Goal: Contribute content: Contribute content

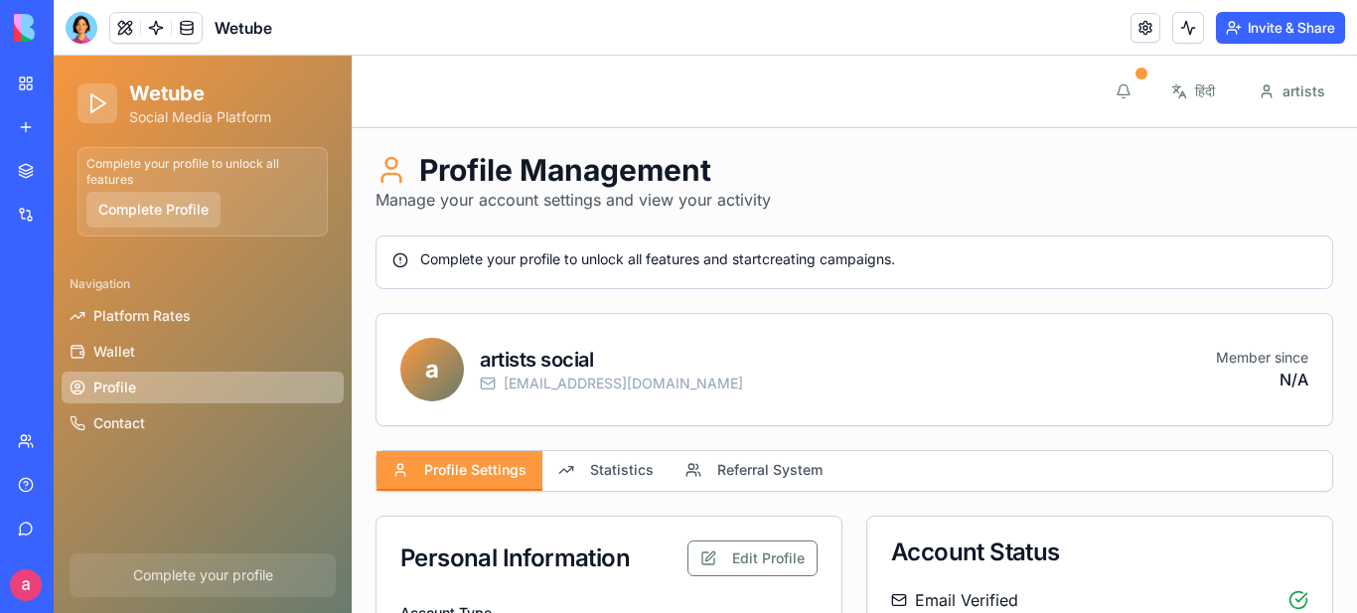
type input "**********"
type input "******"
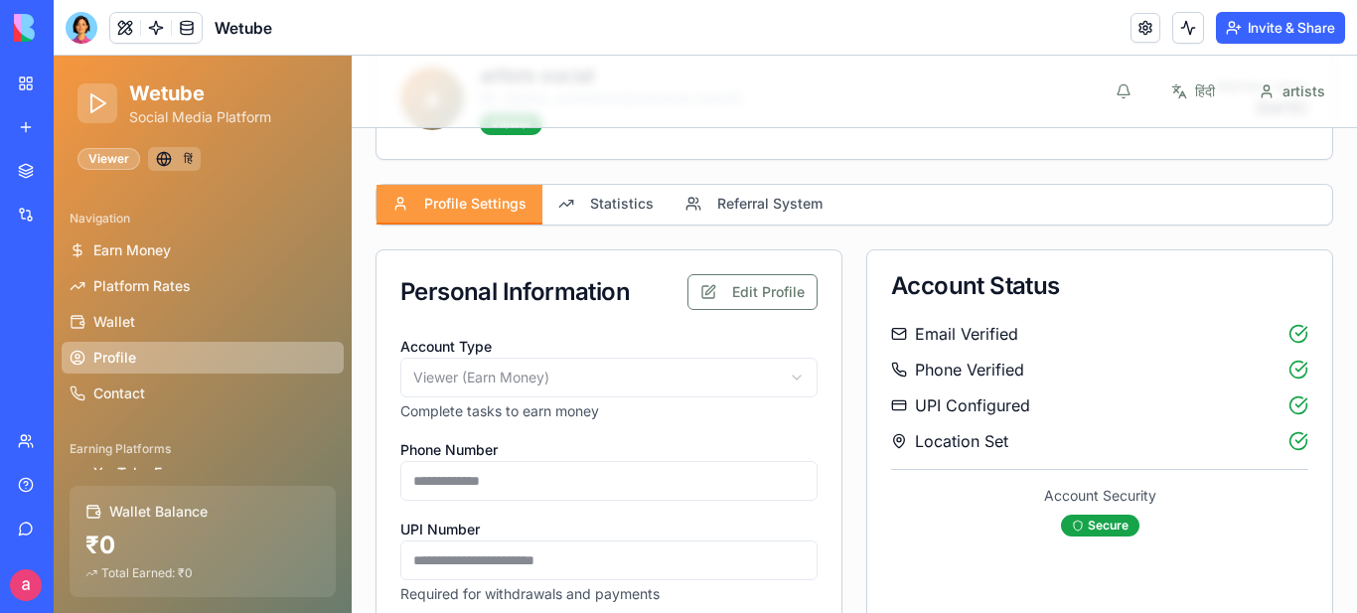
click at [168, 160] on button "हिं" at bounding box center [174, 159] width 53 height 24
click at [186, 151] on button "EN" at bounding box center [178, 159] width 60 height 24
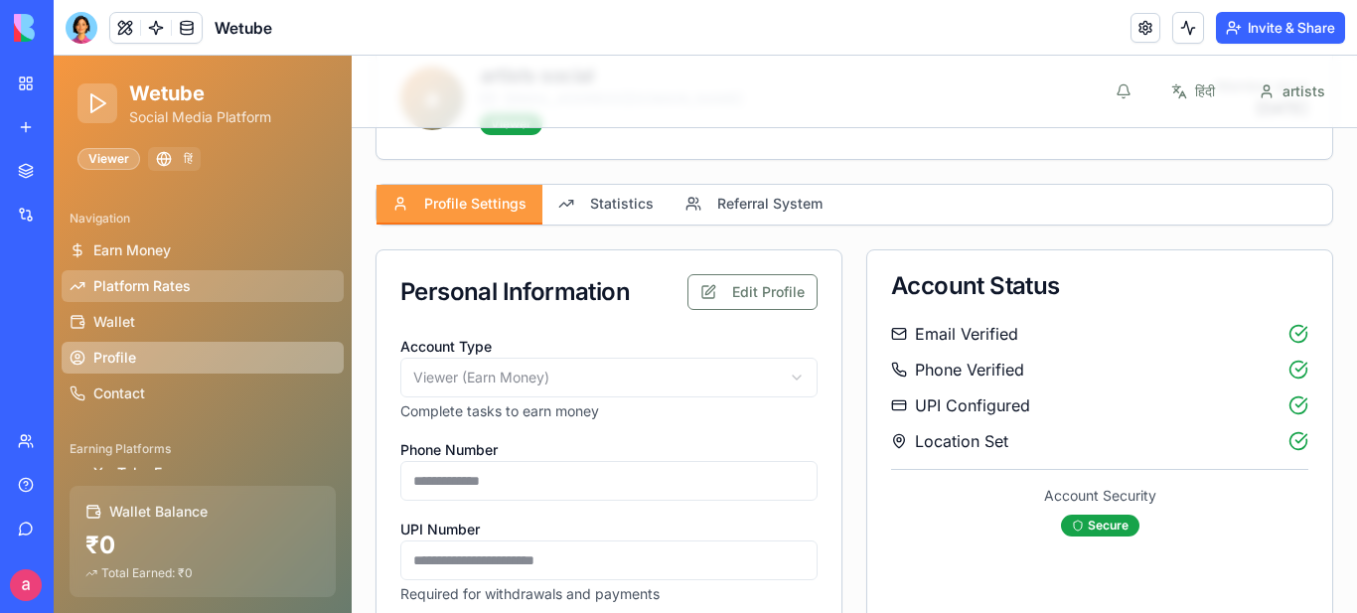
click at [135, 283] on span "Platform Rates" at bounding box center [141, 286] width 97 height 20
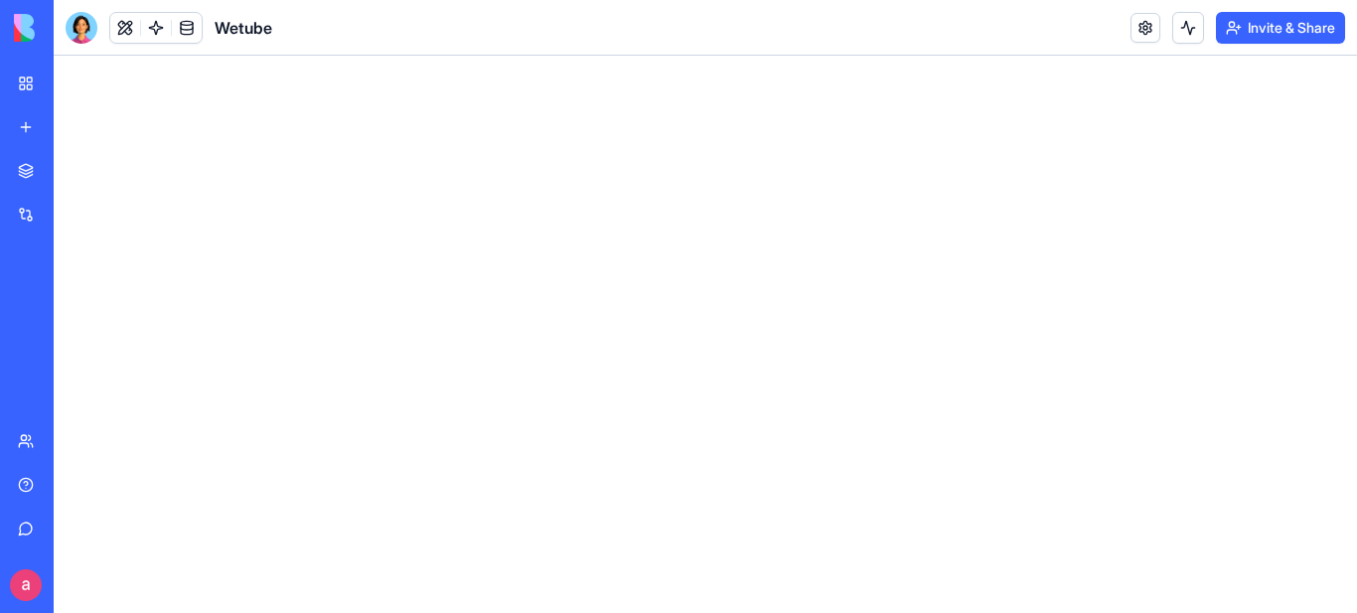
click at [429, 56] on html at bounding box center [705, 56] width 1303 height 0
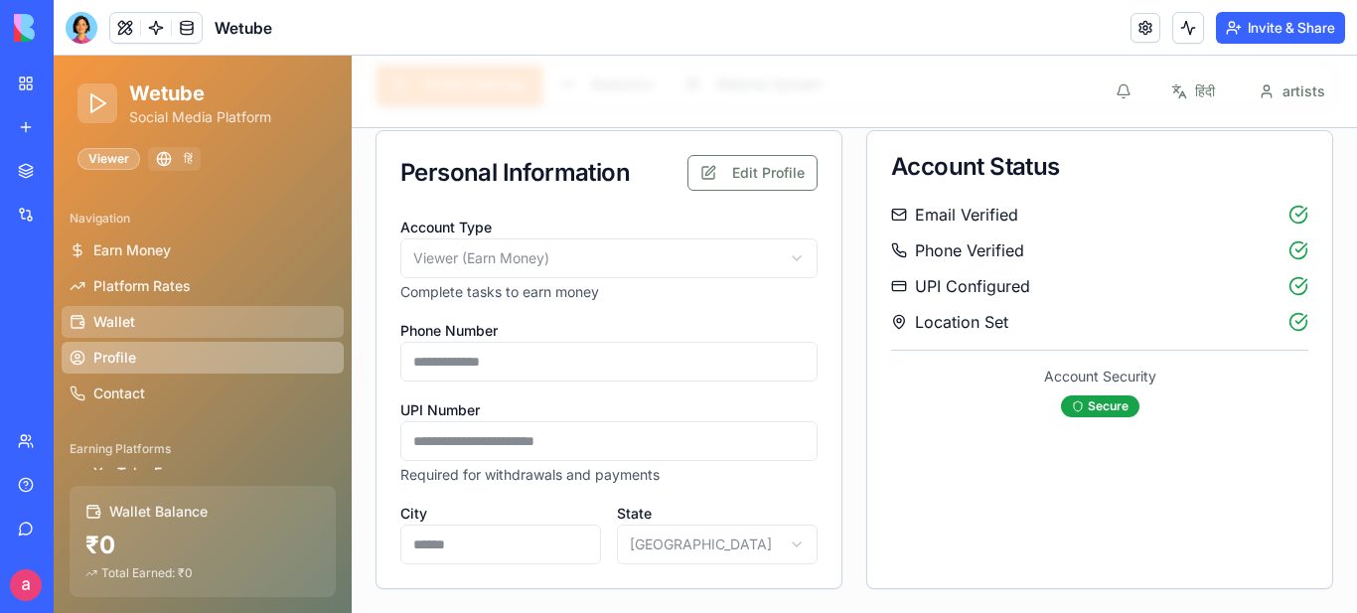
click at [110, 325] on span "Wallet" at bounding box center [114, 322] width 42 height 20
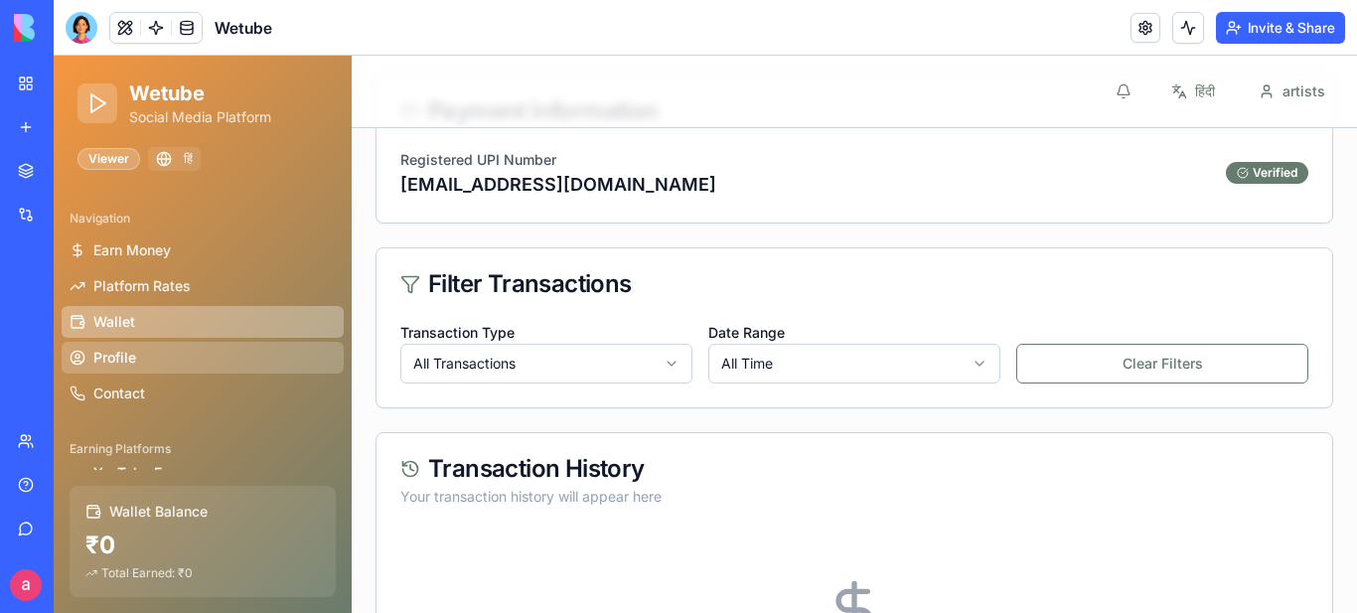
click at [110, 356] on span "Profile" at bounding box center [114, 358] width 43 height 20
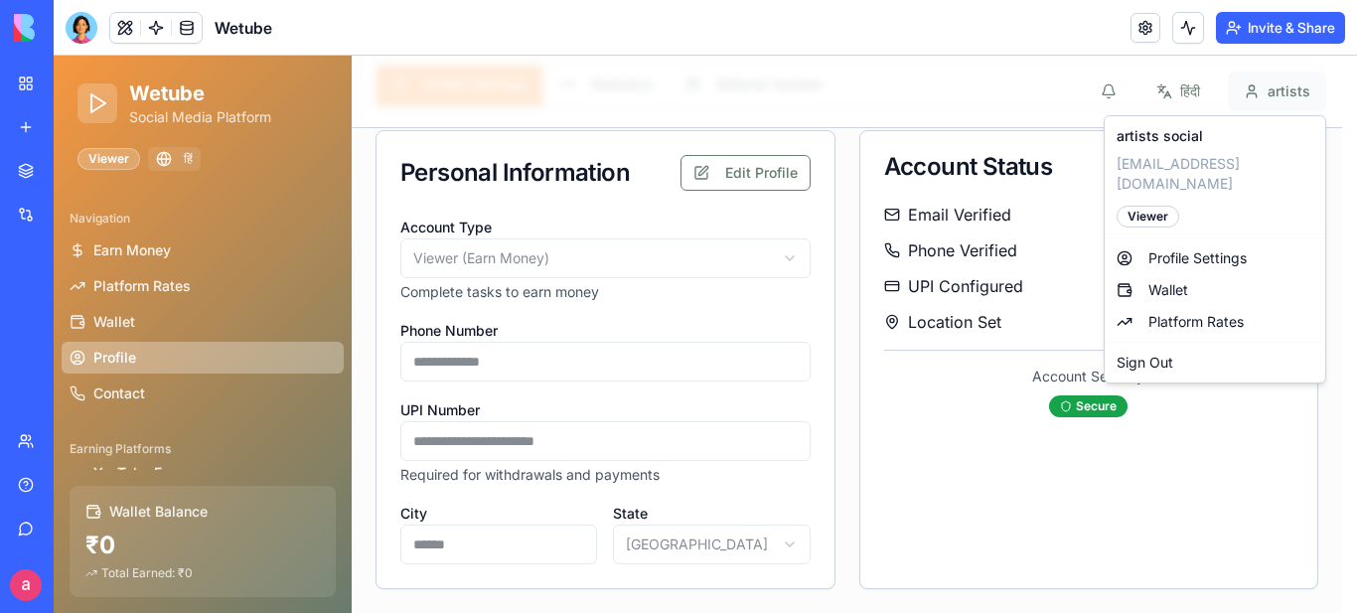
click at [1287, 89] on html "**********" at bounding box center [705, 175] width 1303 height 875
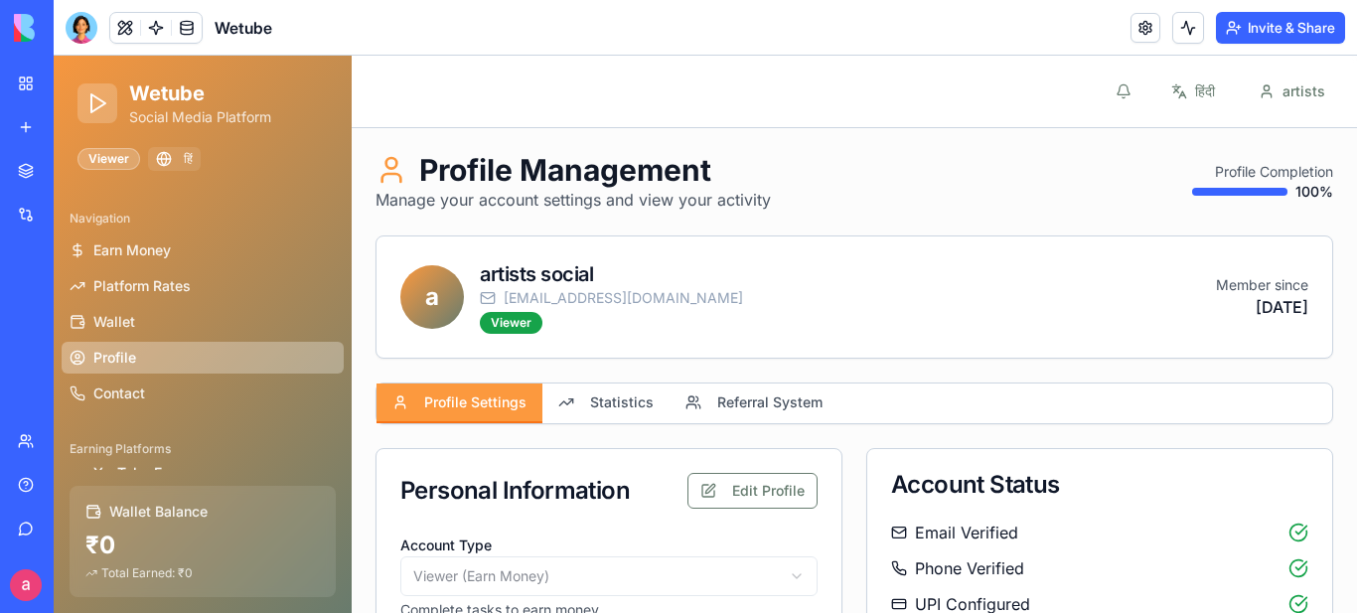
scroll to position [142, 0]
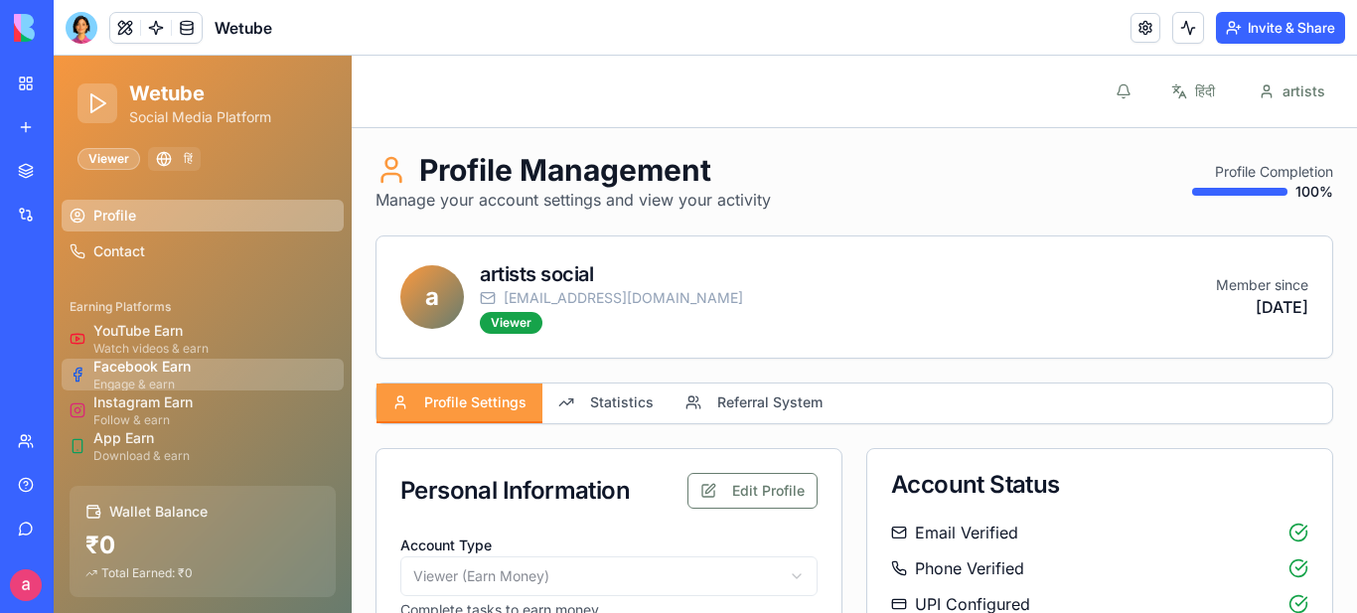
click at [194, 383] on link "Facebook Earn Engage & earn" at bounding box center [203, 375] width 282 height 32
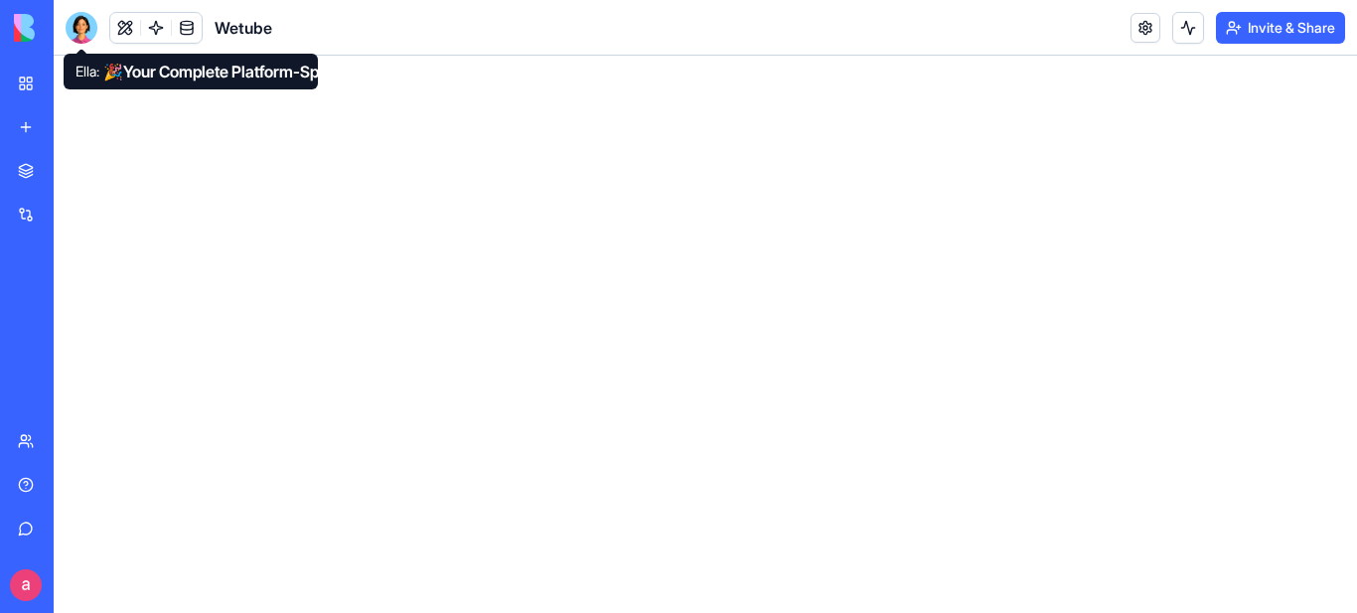
click at [82, 29] on div at bounding box center [82, 28] width 32 height 32
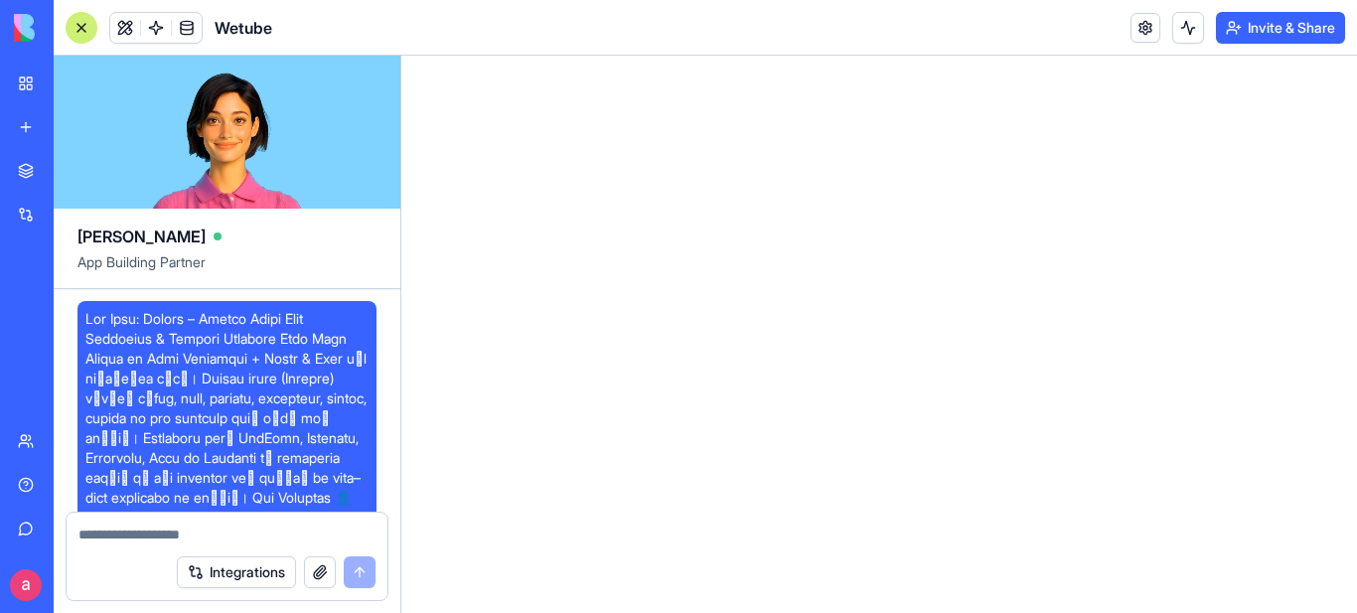
scroll to position [11602, 0]
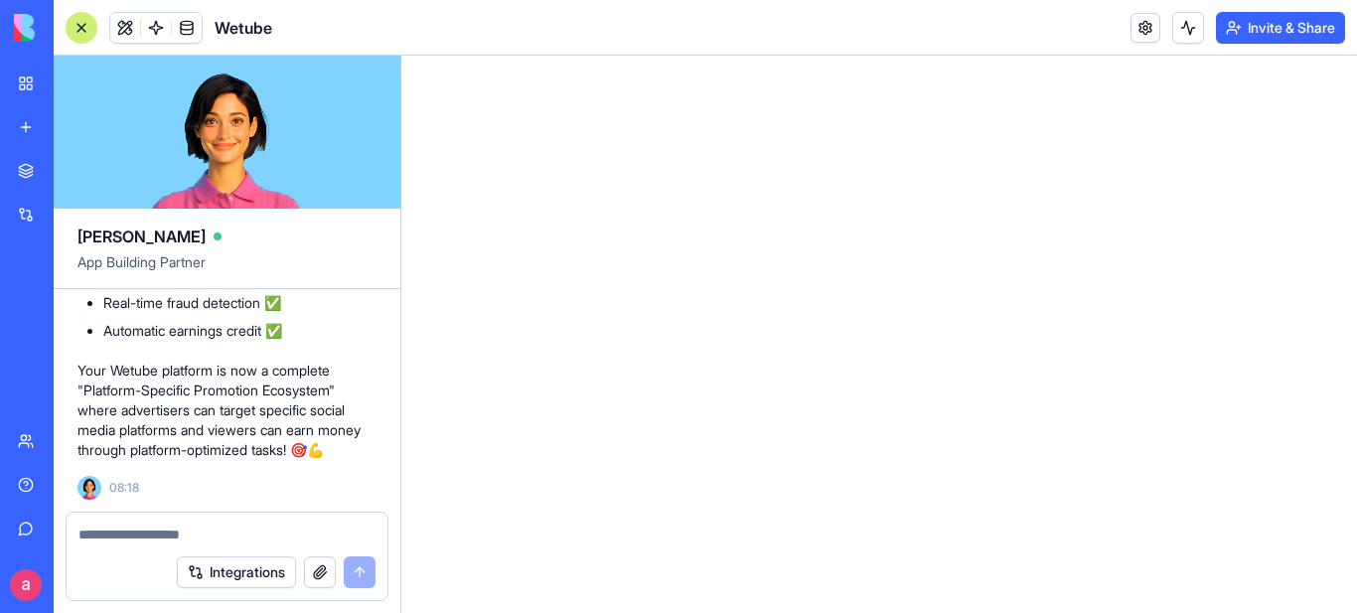
click at [174, 543] on textarea at bounding box center [226, 534] width 297 height 20
type textarea "**********"
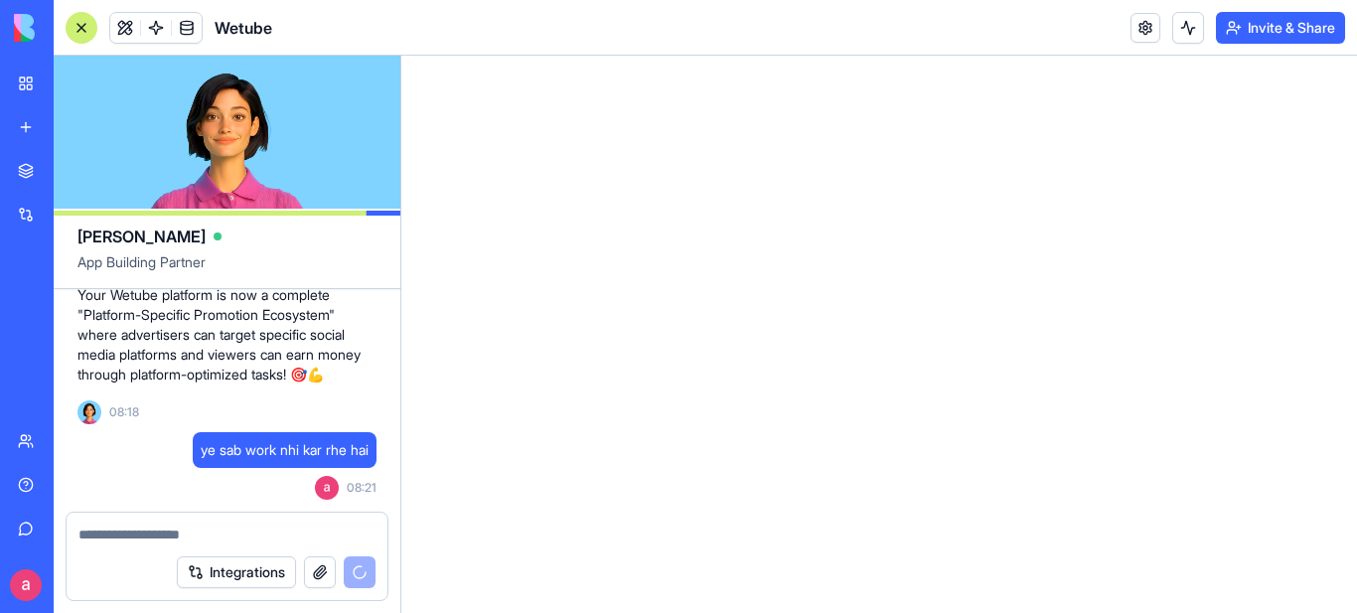
scroll to position [11677, 0]
click at [135, 532] on textarea at bounding box center [226, 534] width 297 height 20
drag, startPoint x: 135, startPoint y: 531, endPoint x: 100, endPoint y: 536, distance: 35.1
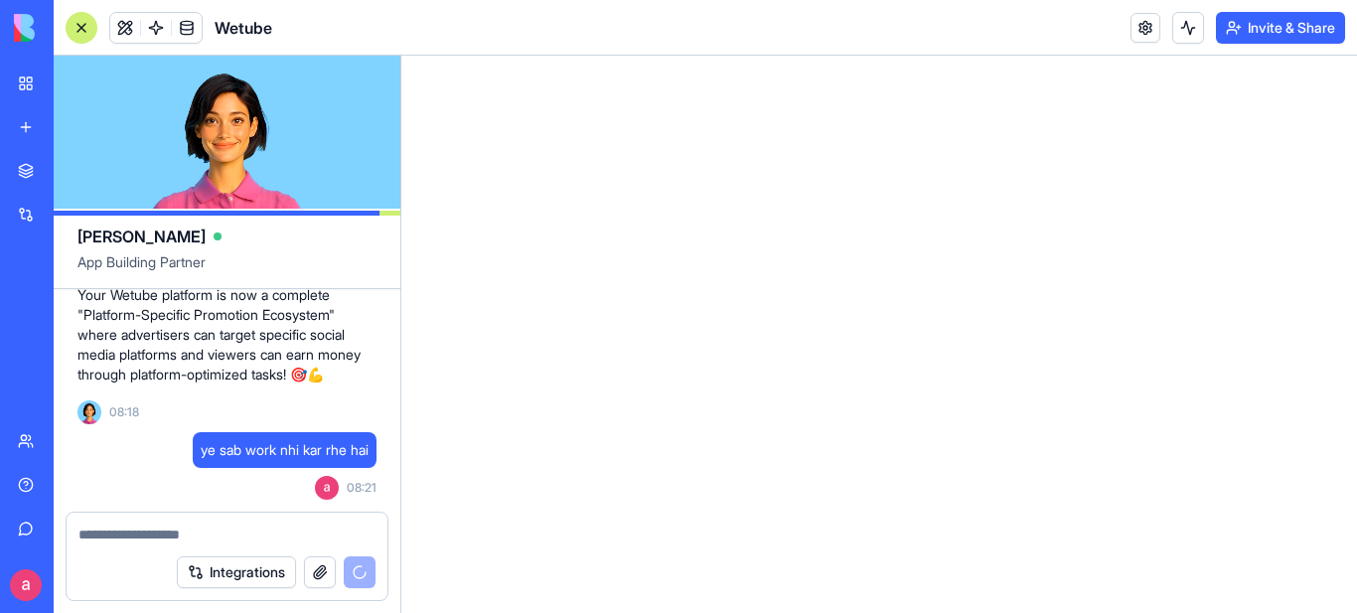
drag, startPoint x: 1046, startPoint y: 365, endPoint x: 645, endPoint y: 309, distance: 405.1
click at [645, 56] on html at bounding box center [879, 56] width 956 height 0
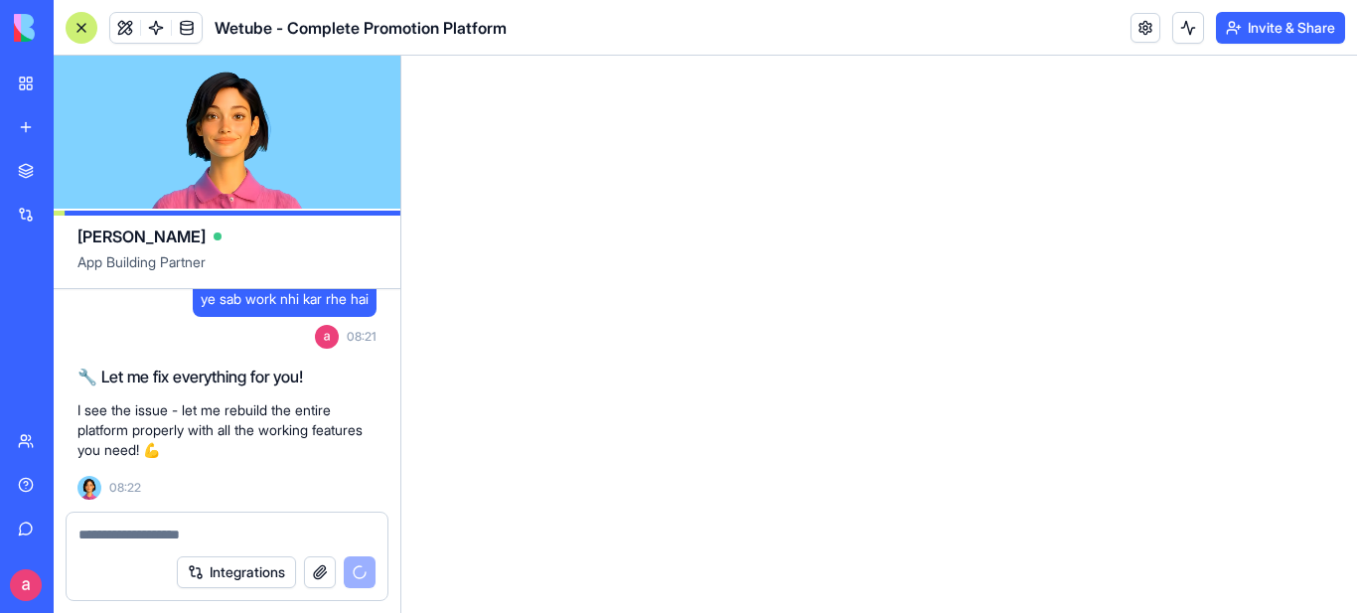
click at [84, 535] on textarea at bounding box center [226, 534] width 297 height 20
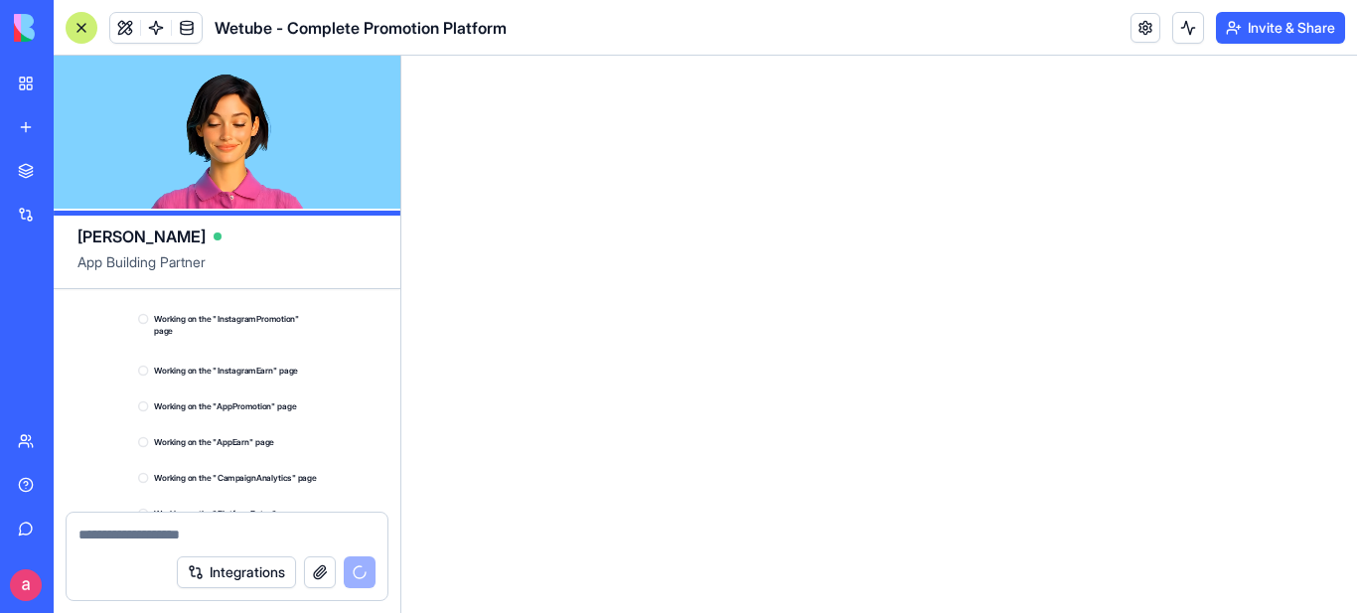
scroll to position [12373, 0]
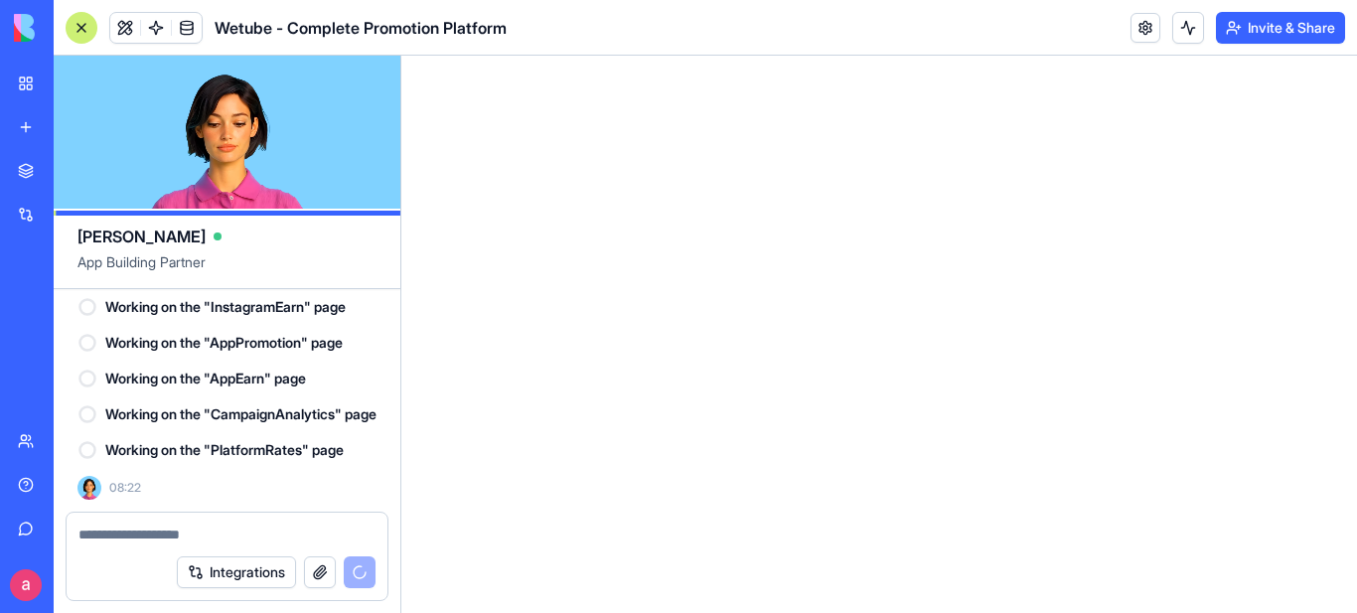
click at [109, 532] on textarea at bounding box center [226, 534] width 297 height 20
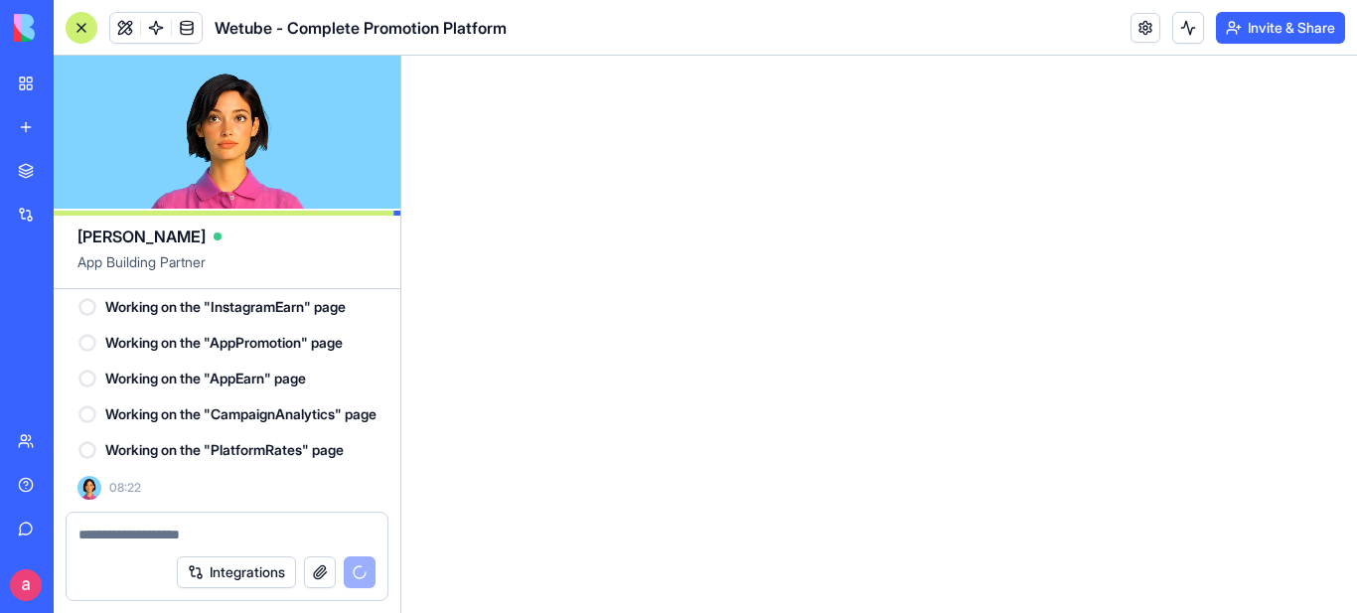
paste textarea "**********"
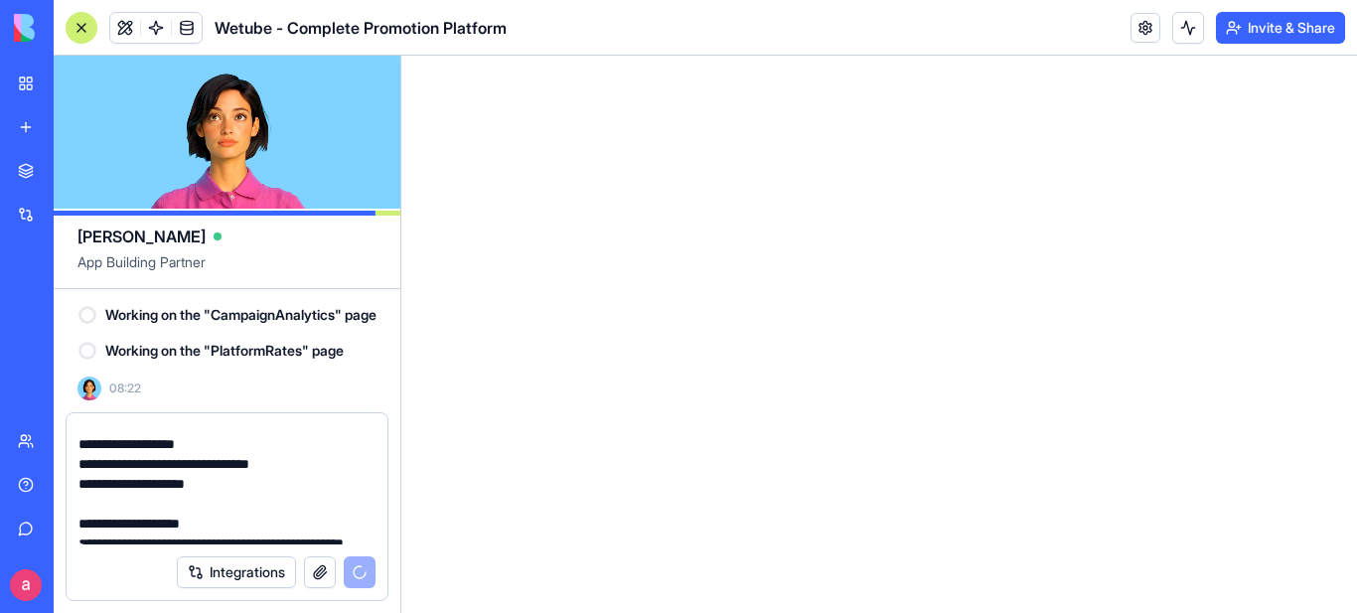
scroll to position [397, 0]
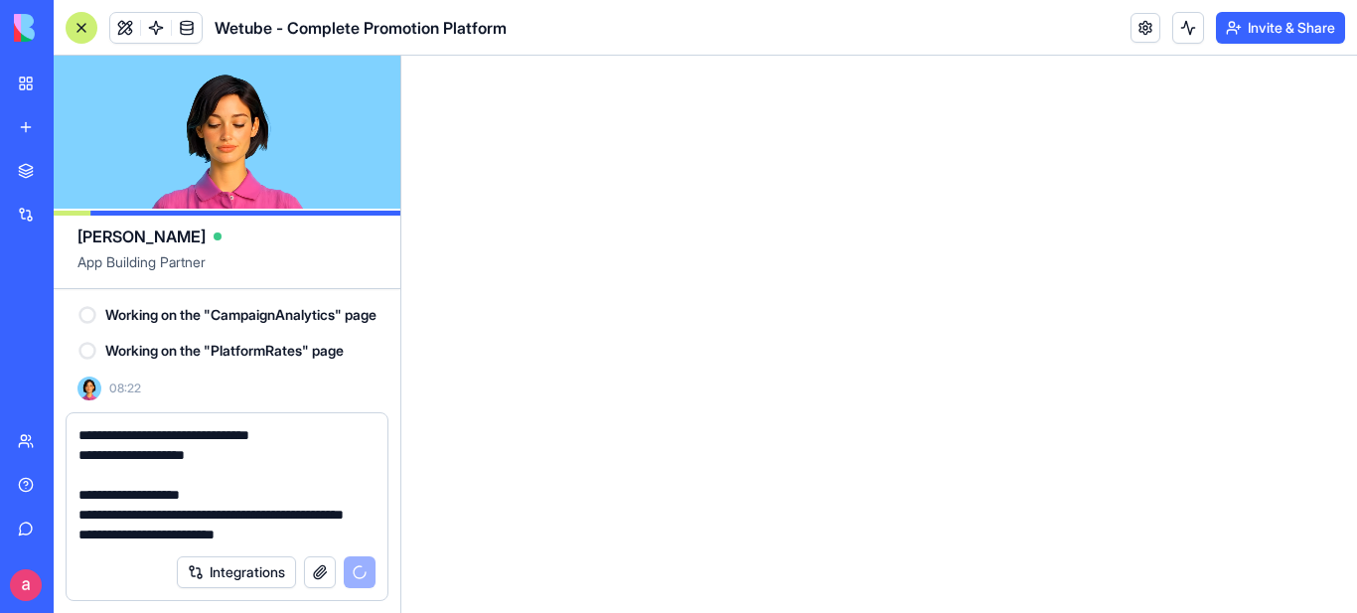
click at [295, 535] on textarea "**********" at bounding box center [226, 484] width 297 height 119
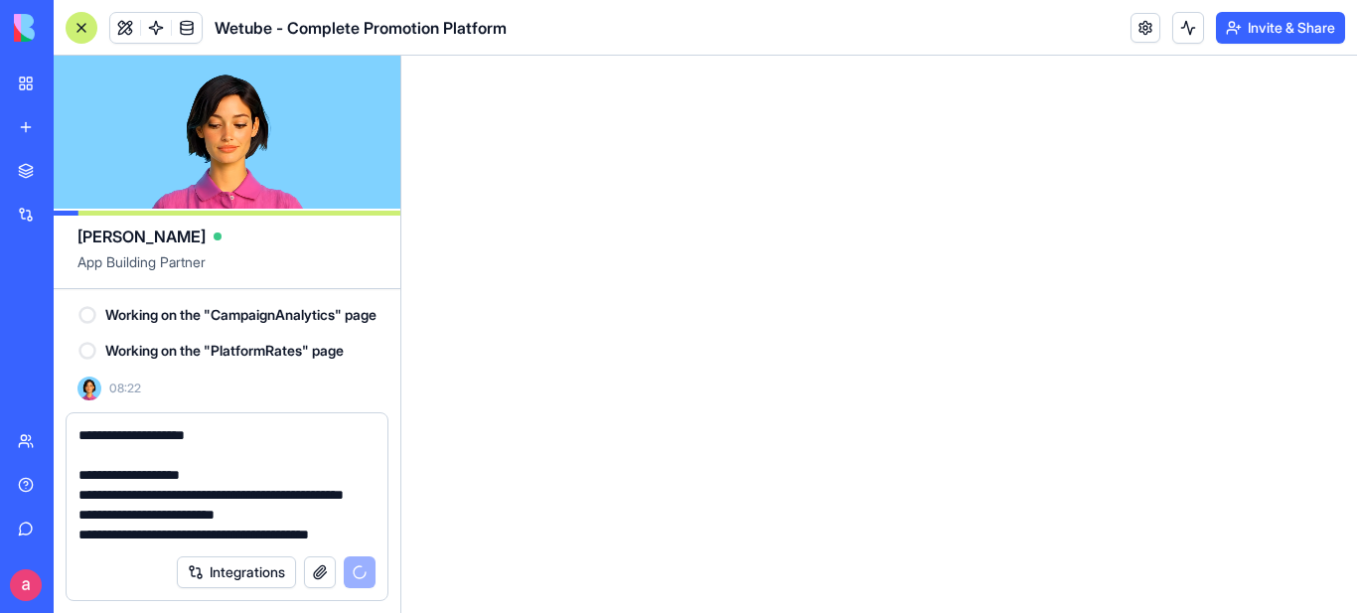
scroll to position [435, 0]
type textarea "**********"
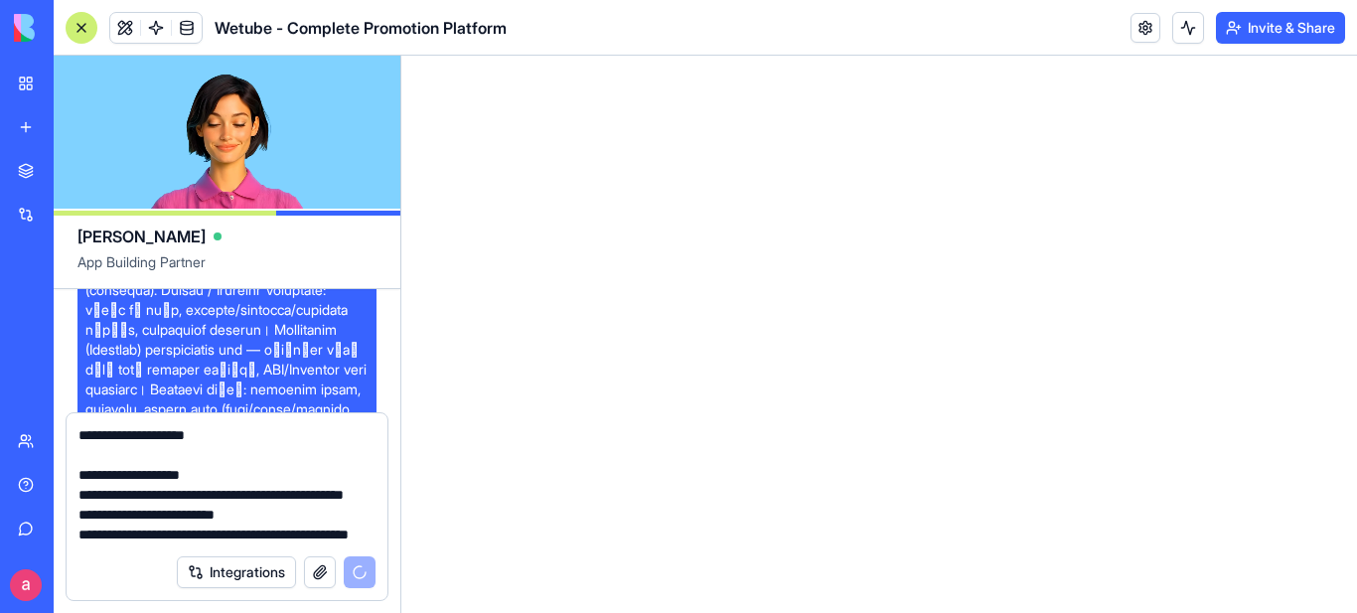
scroll to position [8598, 0]
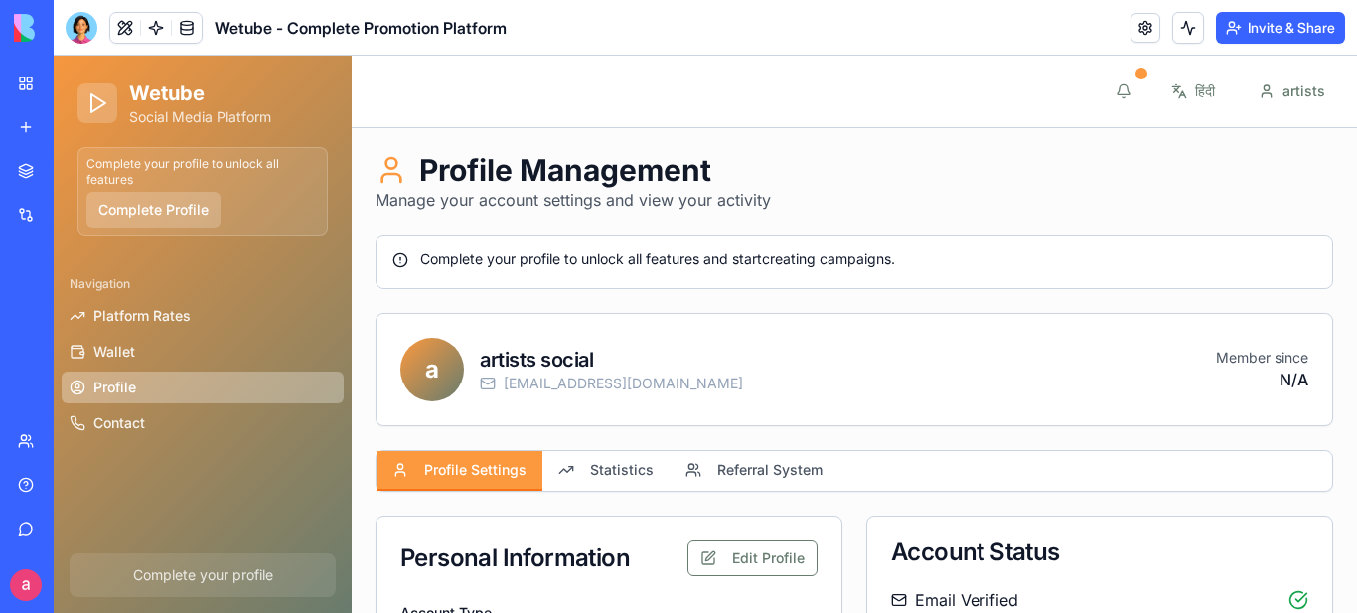
type input "**********"
type input "******"
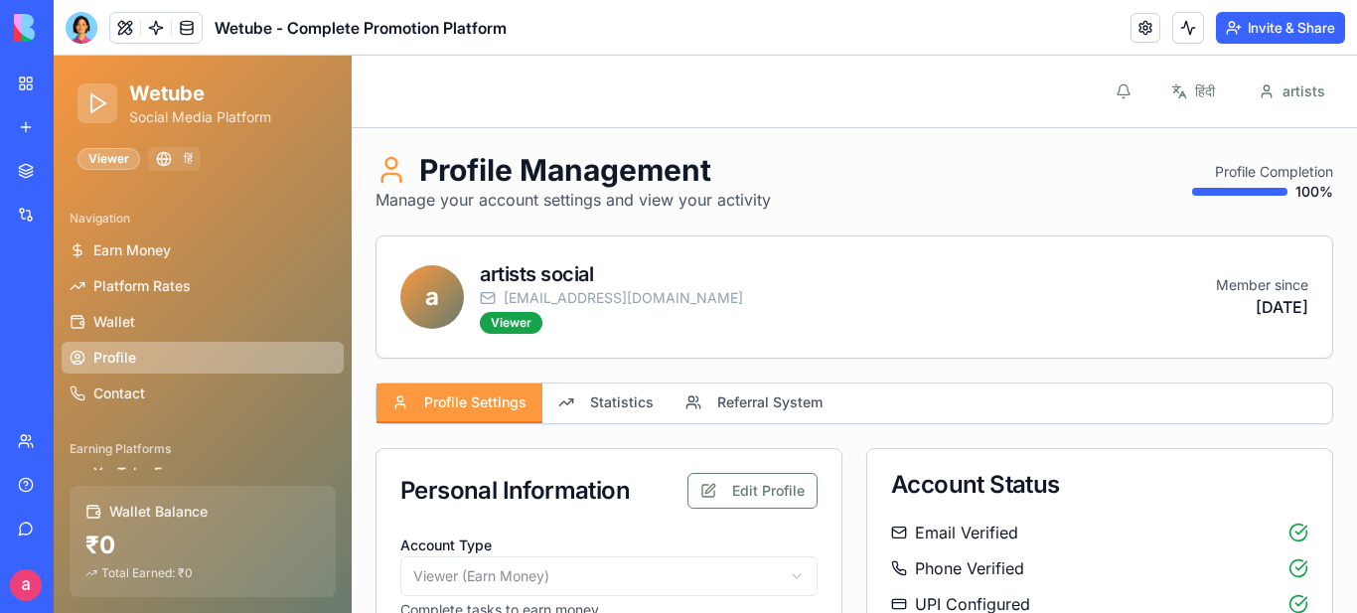
click at [449, 84] on div "Toggle Menu हिंदी artists" at bounding box center [854, 92] width 1005 height 72
click at [127, 27] on button at bounding box center [125, 28] width 30 height 30
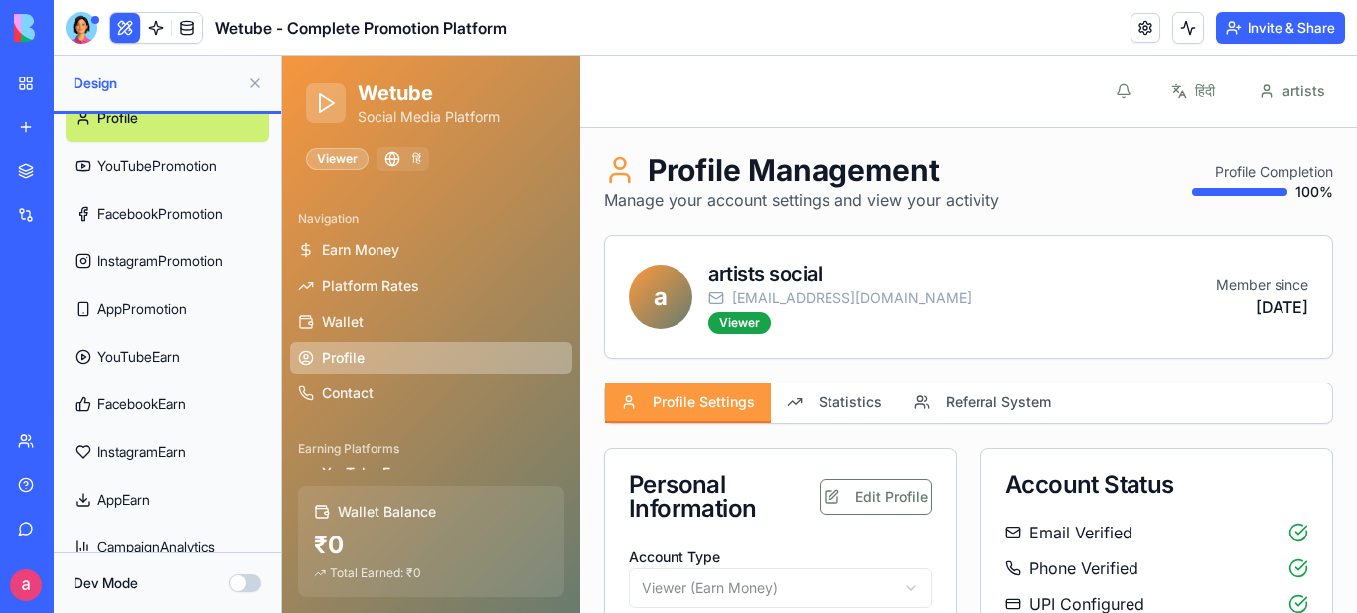
scroll to position [476, 0]
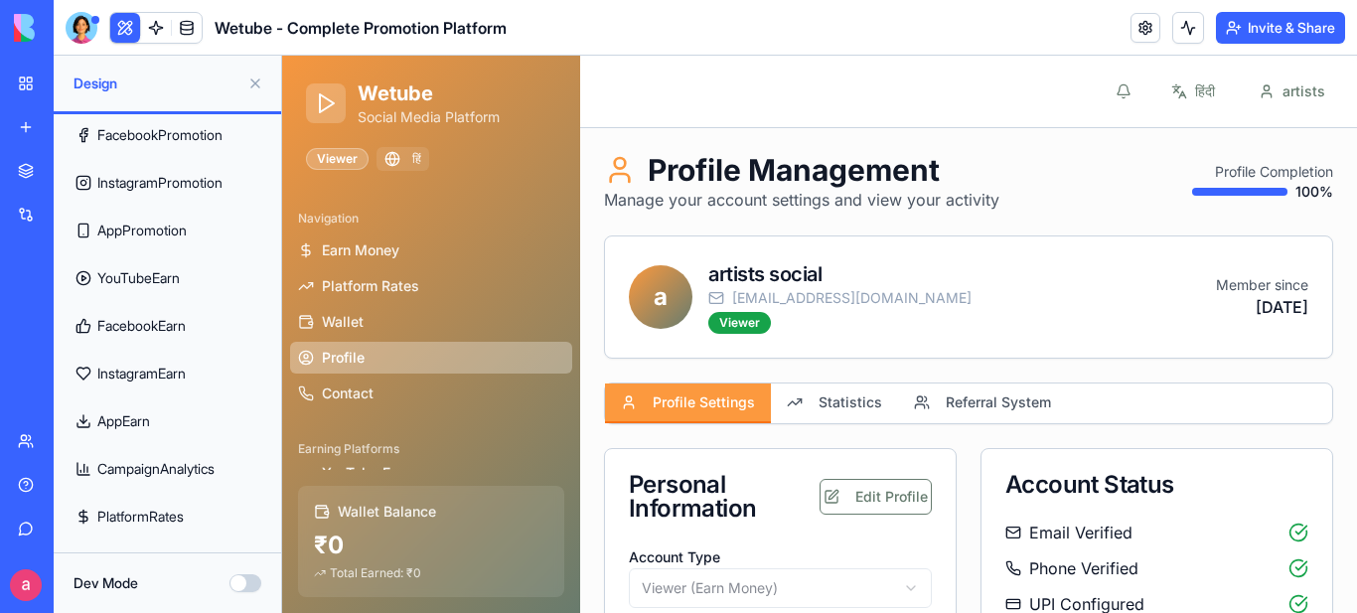
click at [249, 581] on button "Dev Mode" at bounding box center [245, 583] width 32 height 18
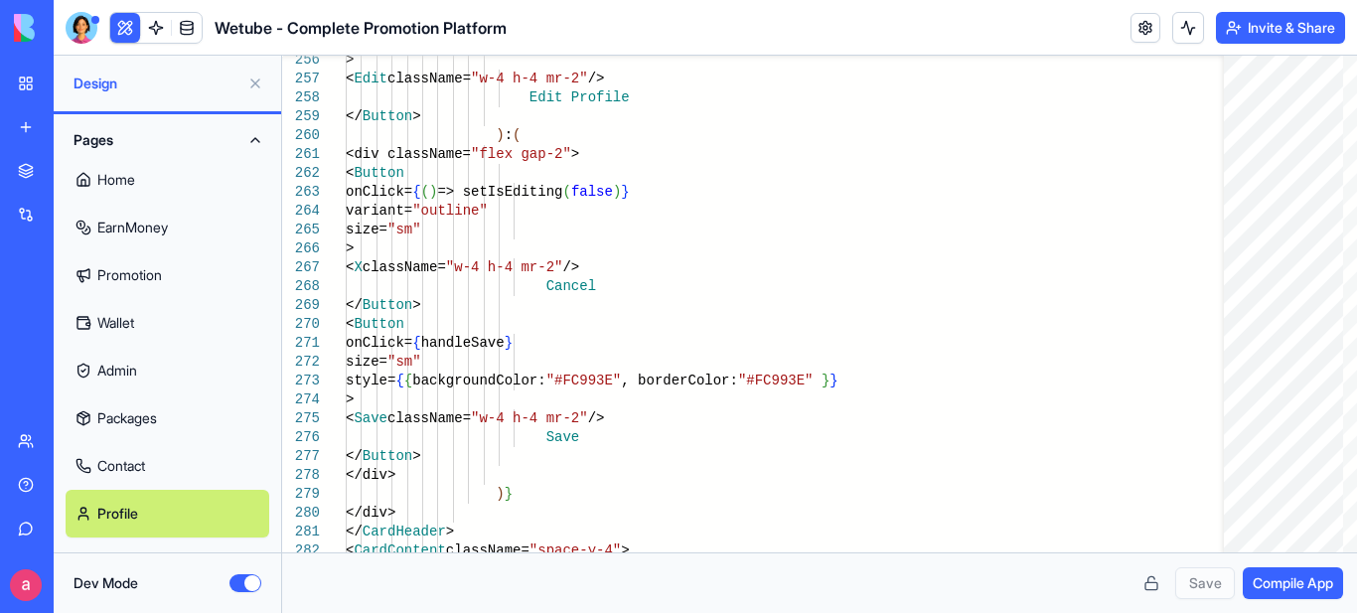
scroll to position [0, 0]
click at [135, 463] on link "Contact" at bounding box center [168, 468] width 204 height 48
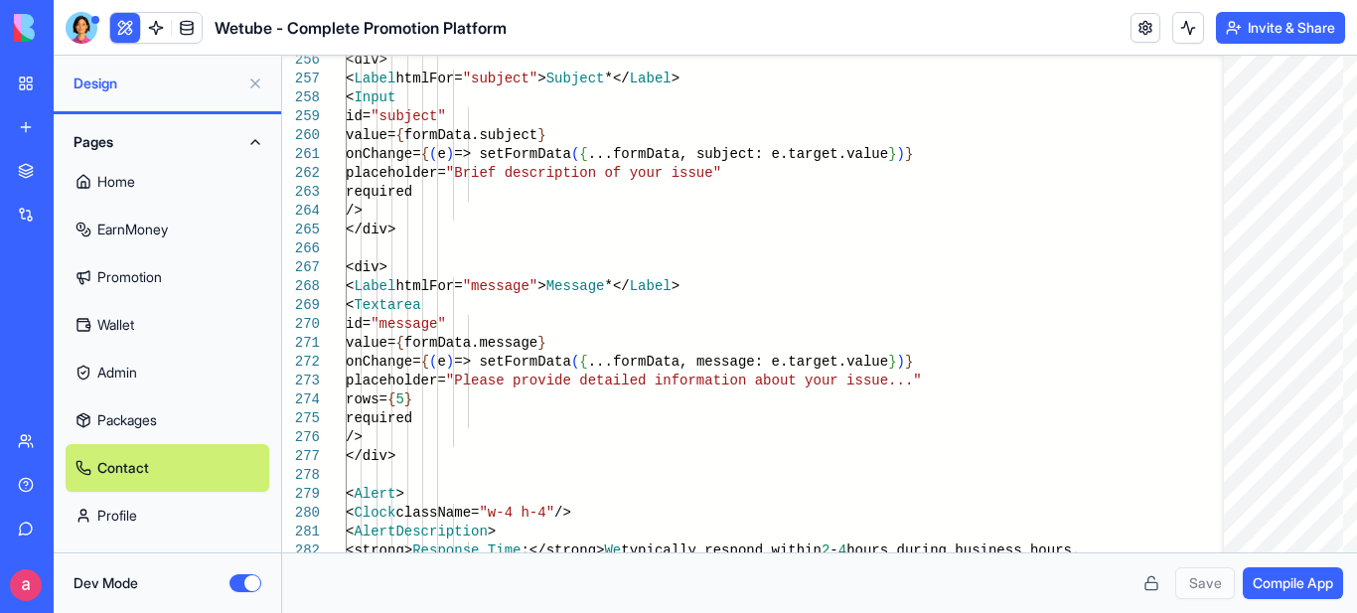
click at [133, 421] on link "Packages" at bounding box center [168, 420] width 204 height 48
type textarea "** *"
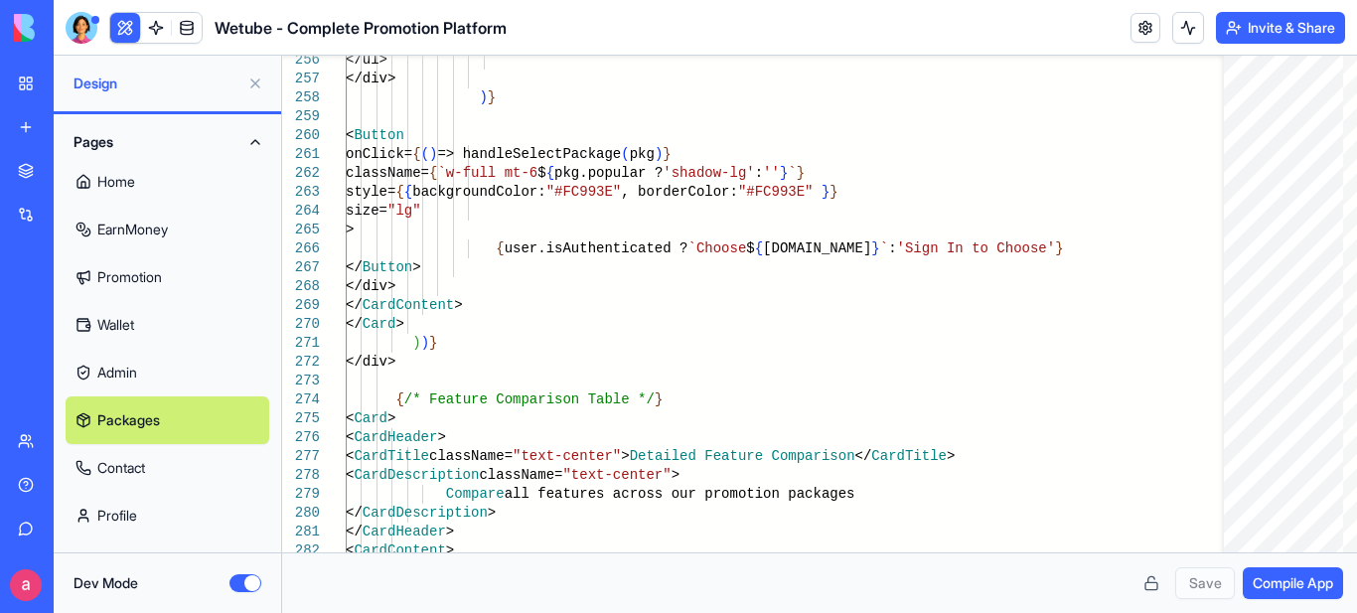
click at [235, 580] on button "Dev Mode" at bounding box center [245, 583] width 32 height 18
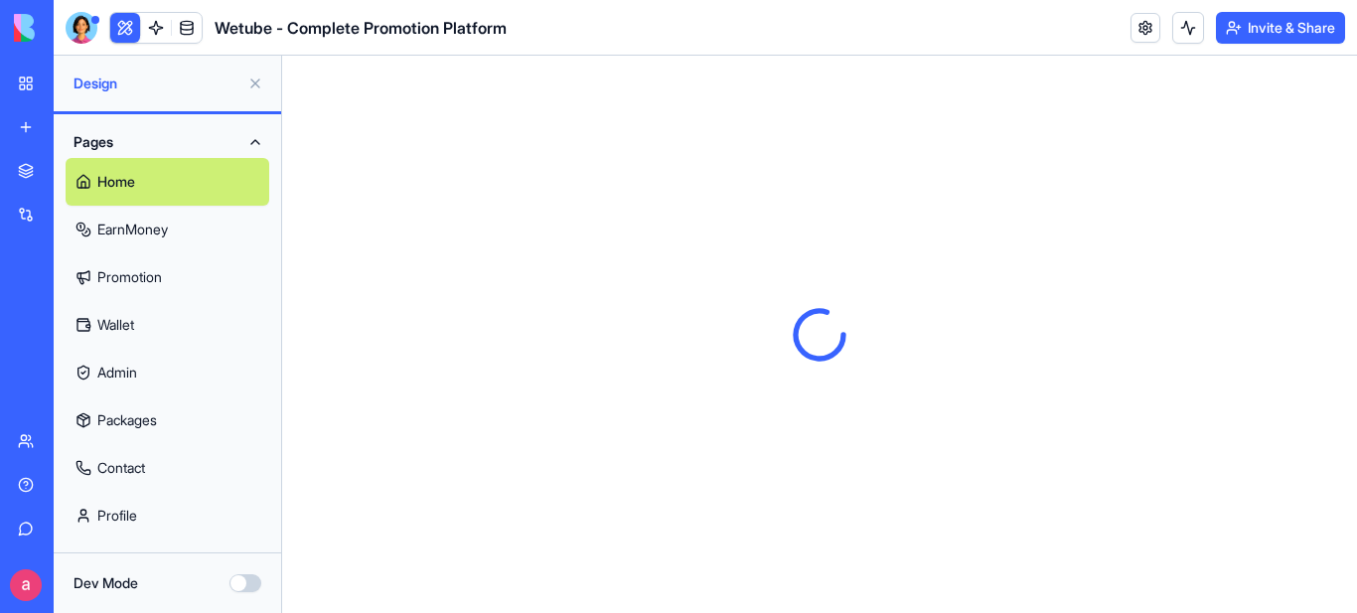
click at [136, 227] on link "EarnMoney" at bounding box center [168, 230] width 204 height 48
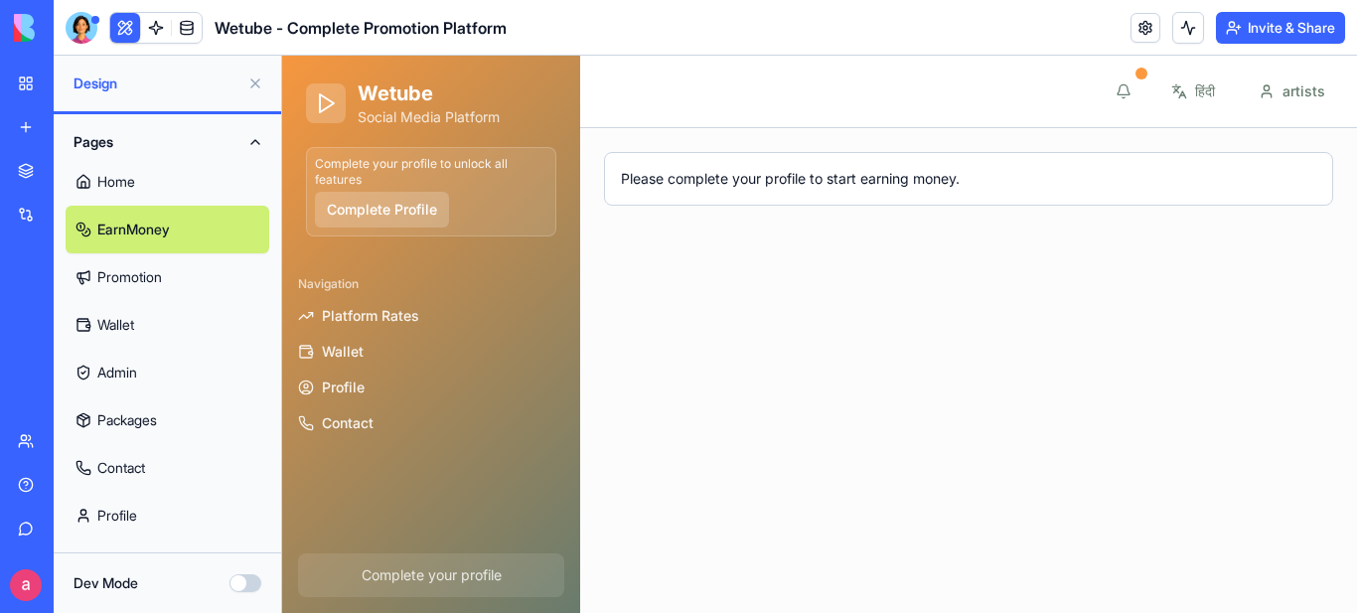
click at [121, 273] on link "Promotion" at bounding box center [168, 277] width 204 height 48
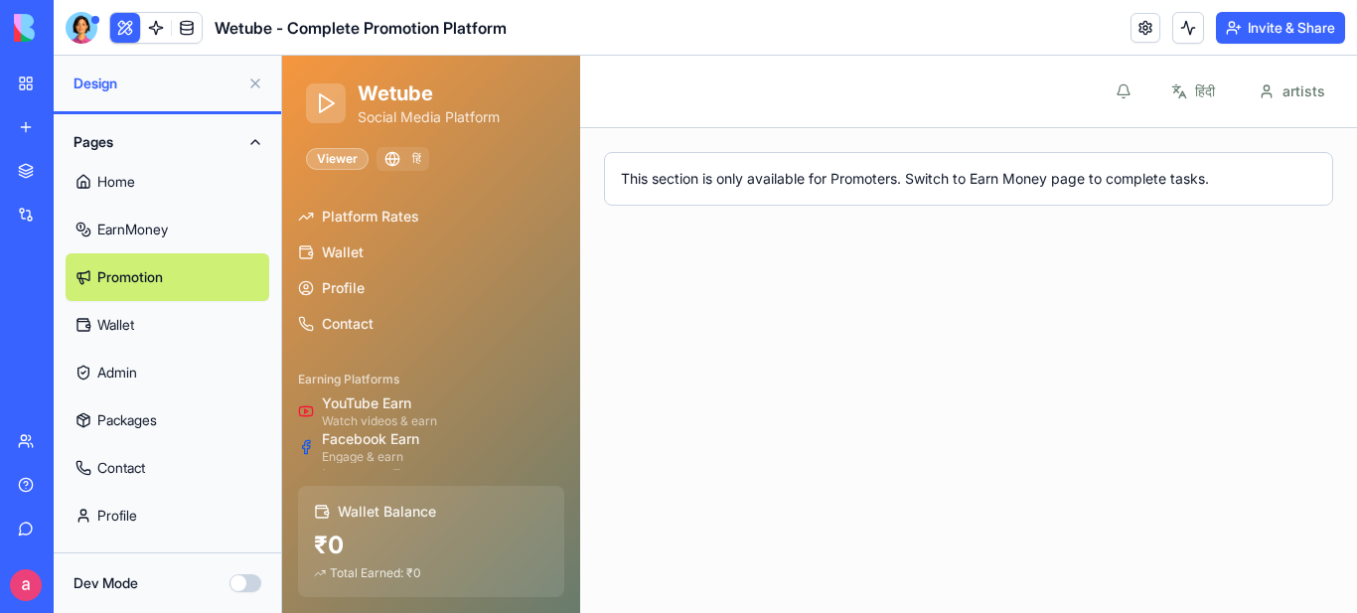
scroll to position [142, 0]
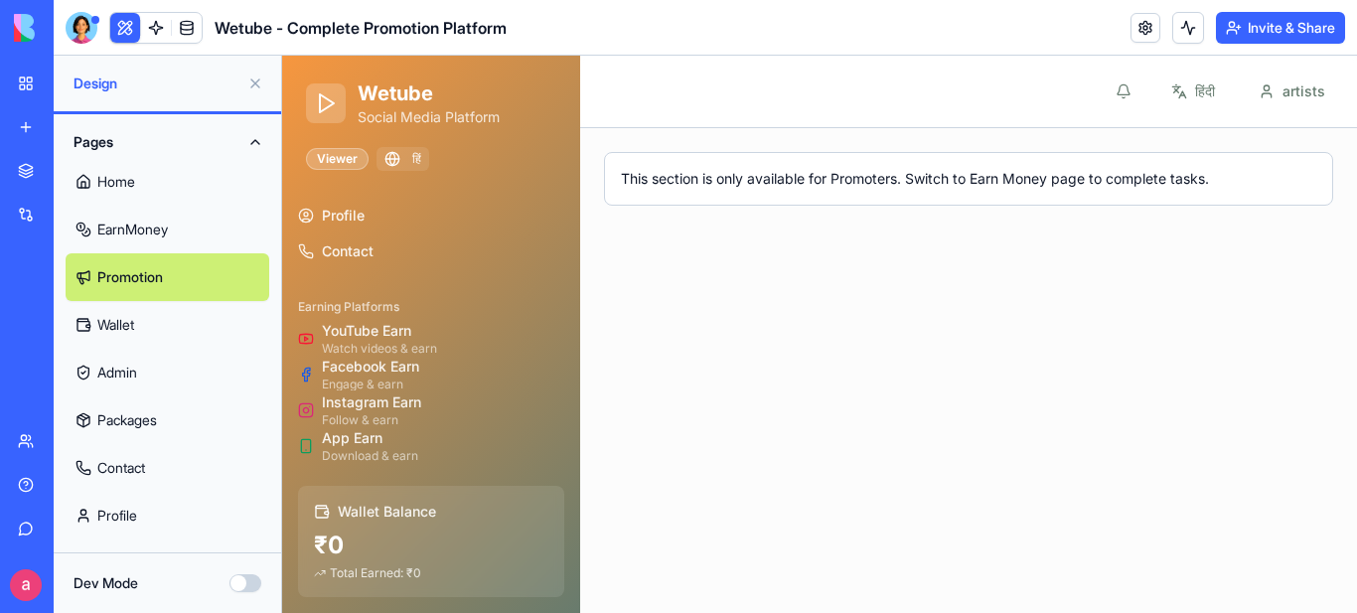
click at [122, 324] on link "Wallet" at bounding box center [168, 325] width 204 height 48
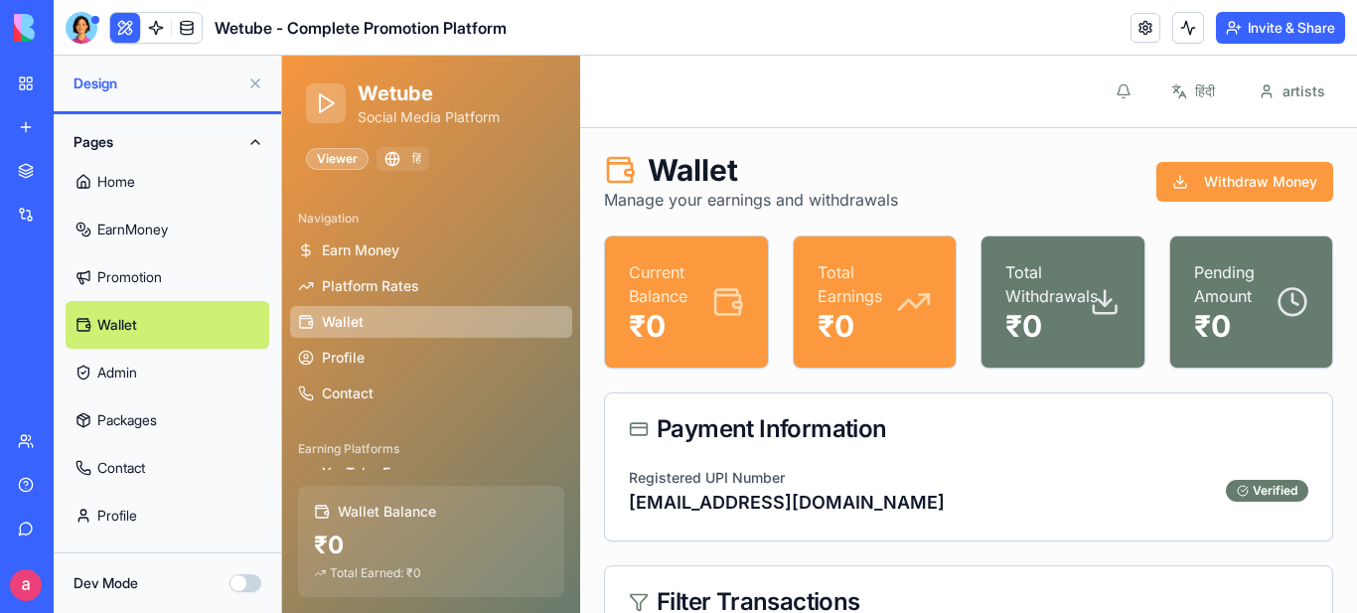
click at [115, 371] on link "Admin" at bounding box center [168, 373] width 204 height 48
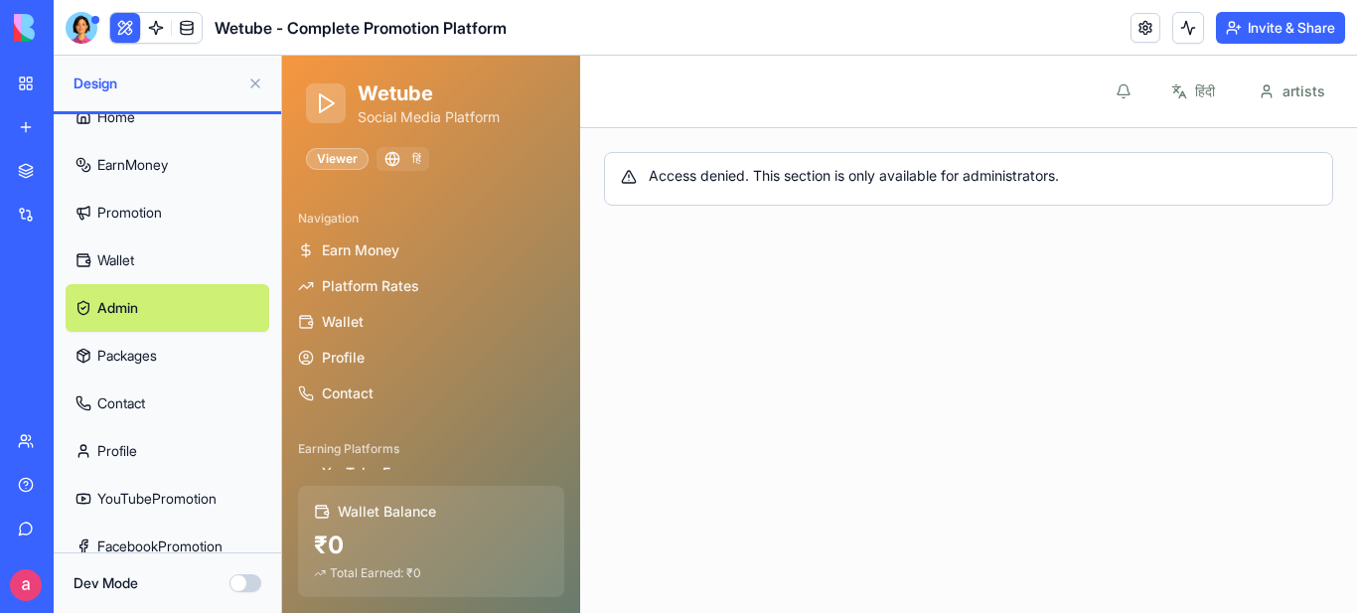
scroll to position [99, 0]
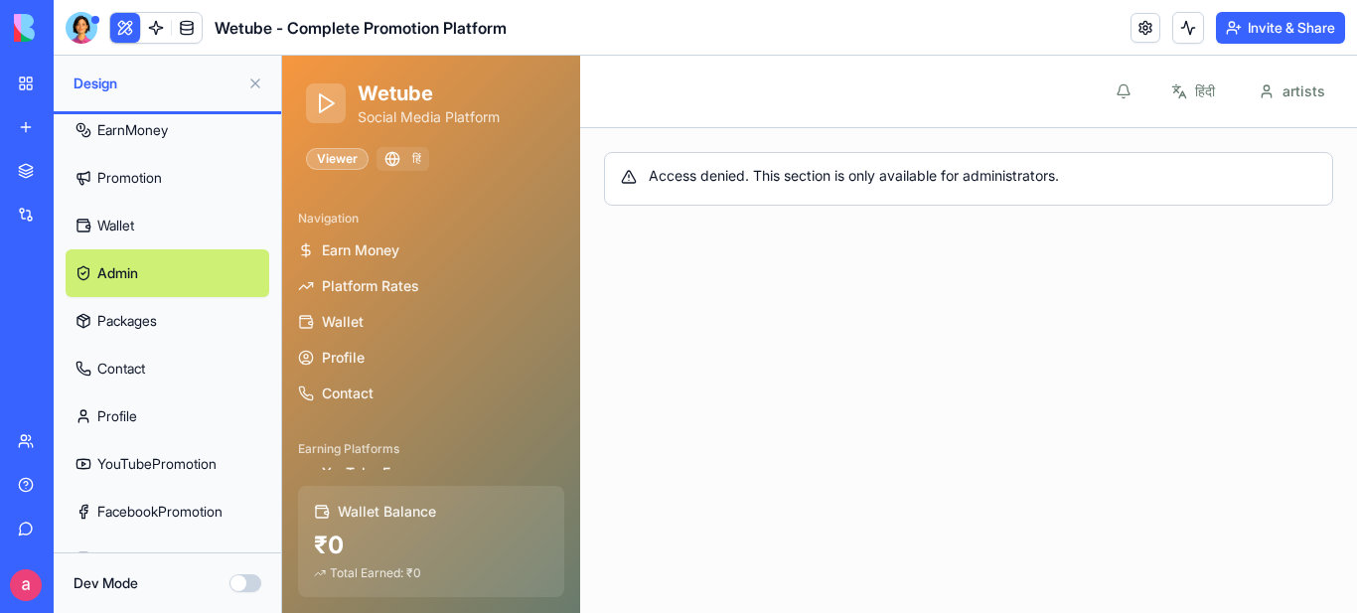
click at [121, 323] on link "Packages" at bounding box center [168, 321] width 204 height 48
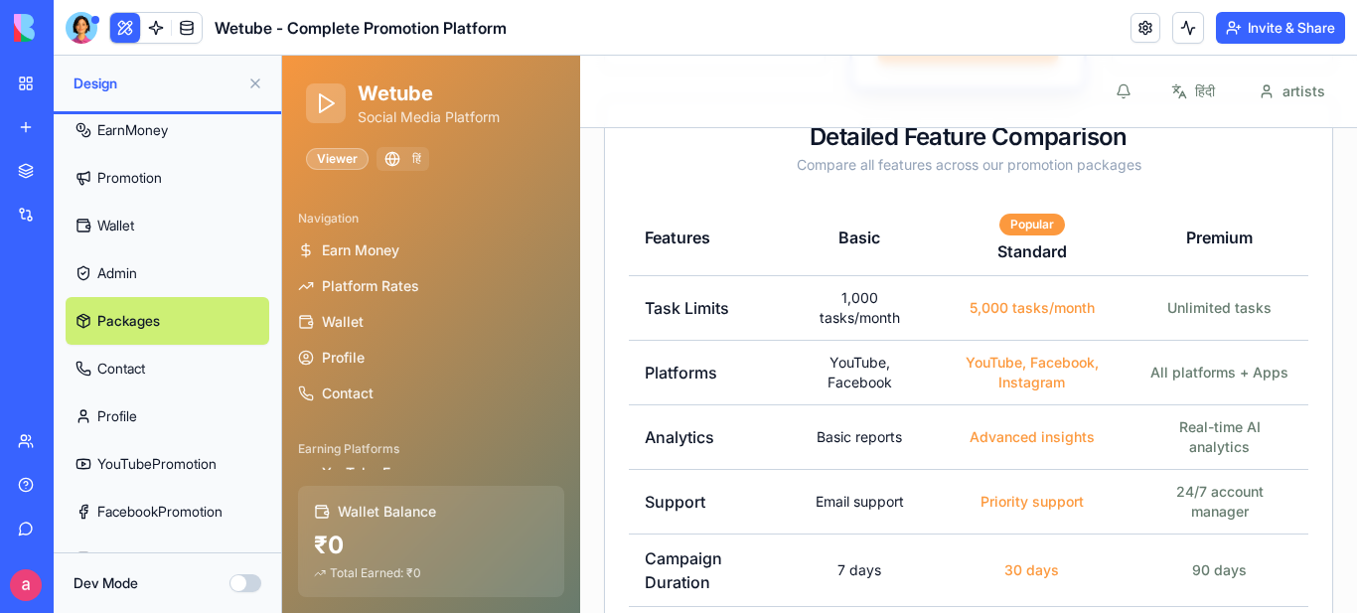
scroll to position [1192, 0]
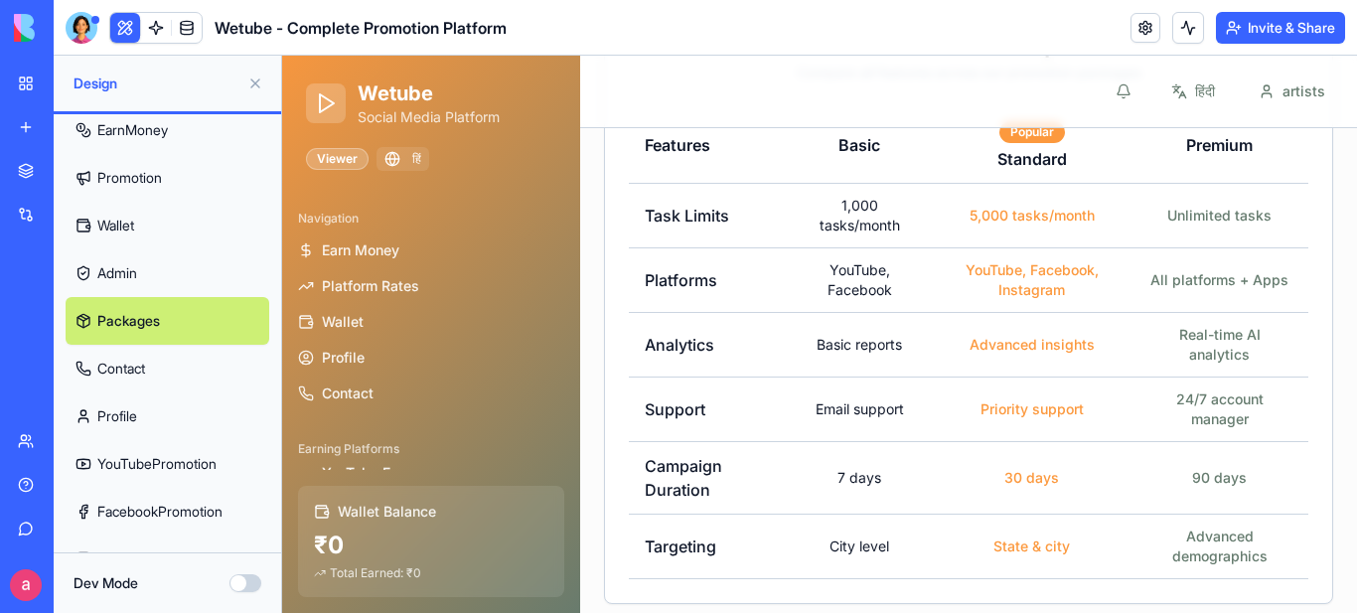
click at [132, 367] on link "Contact" at bounding box center [168, 369] width 204 height 48
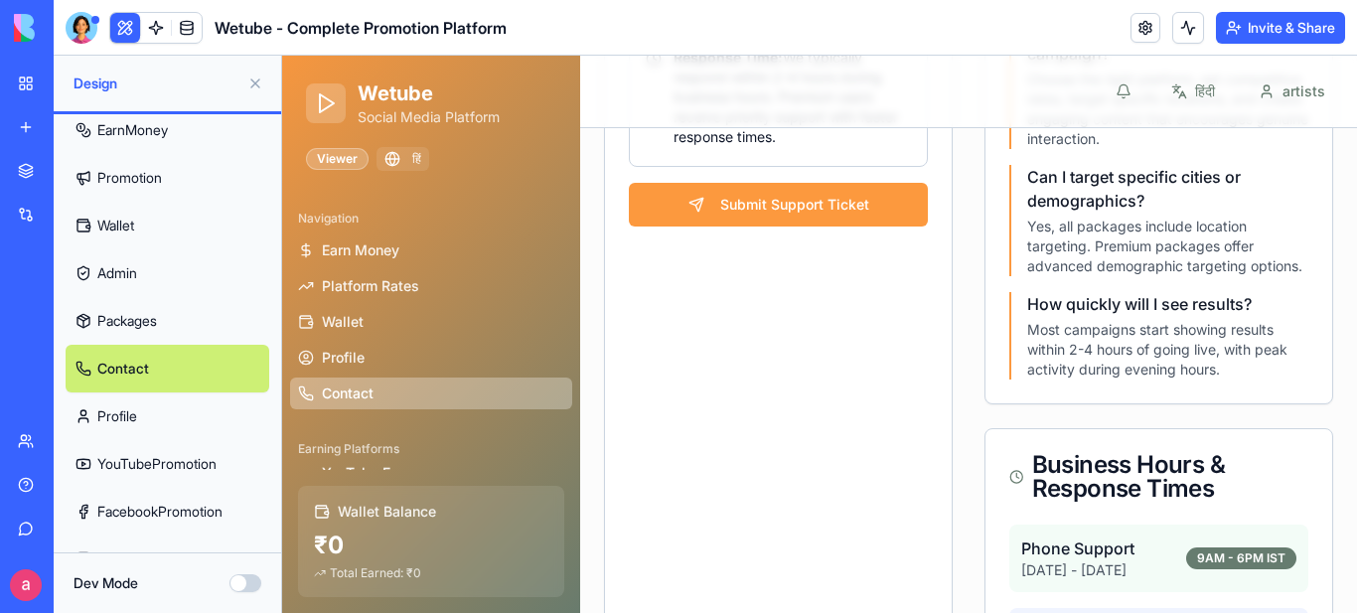
click at [119, 413] on link "Profile" at bounding box center [168, 416] width 204 height 48
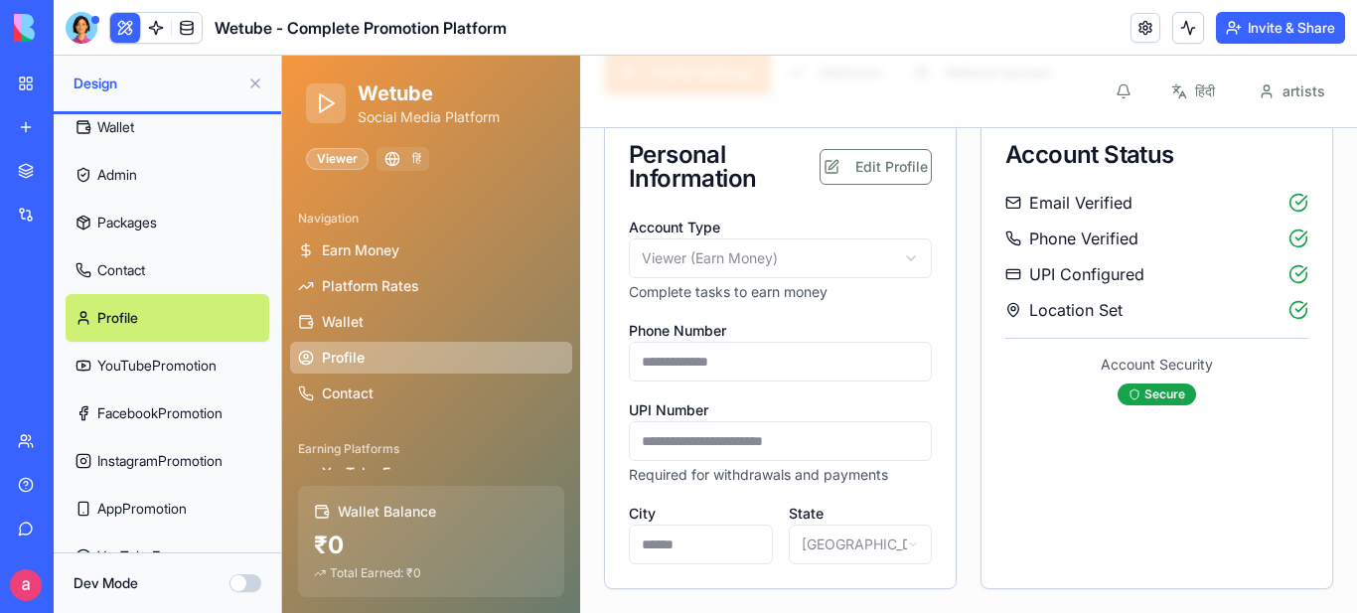
scroll to position [199, 0]
click at [148, 363] on link "YouTubePromotion" at bounding box center [168, 365] width 204 height 48
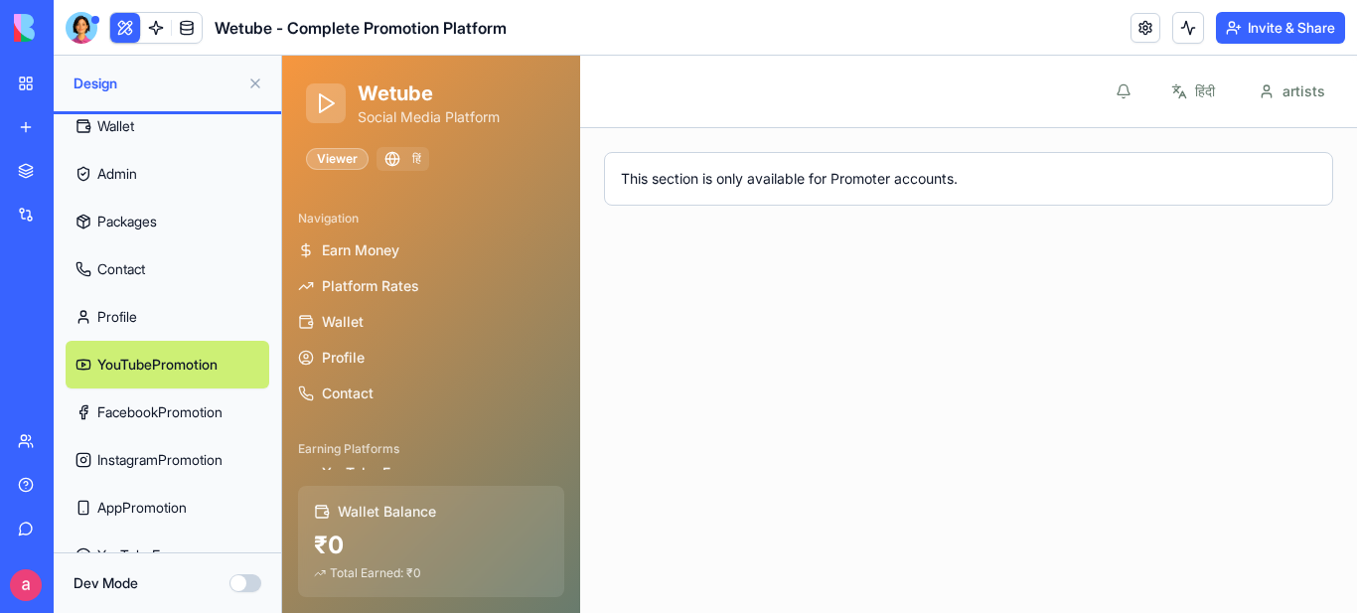
click at [147, 409] on link "FacebookPromotion" at bounding box center [168, 412] width 204 height 48
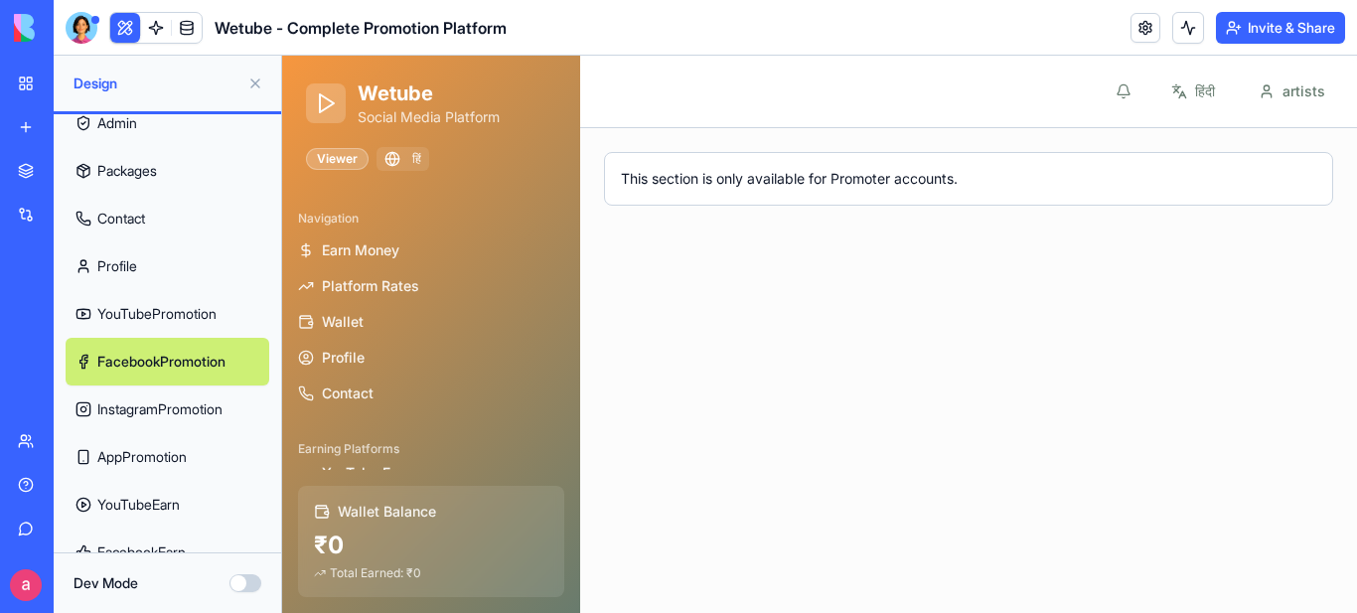
scroll to position [298, 0]
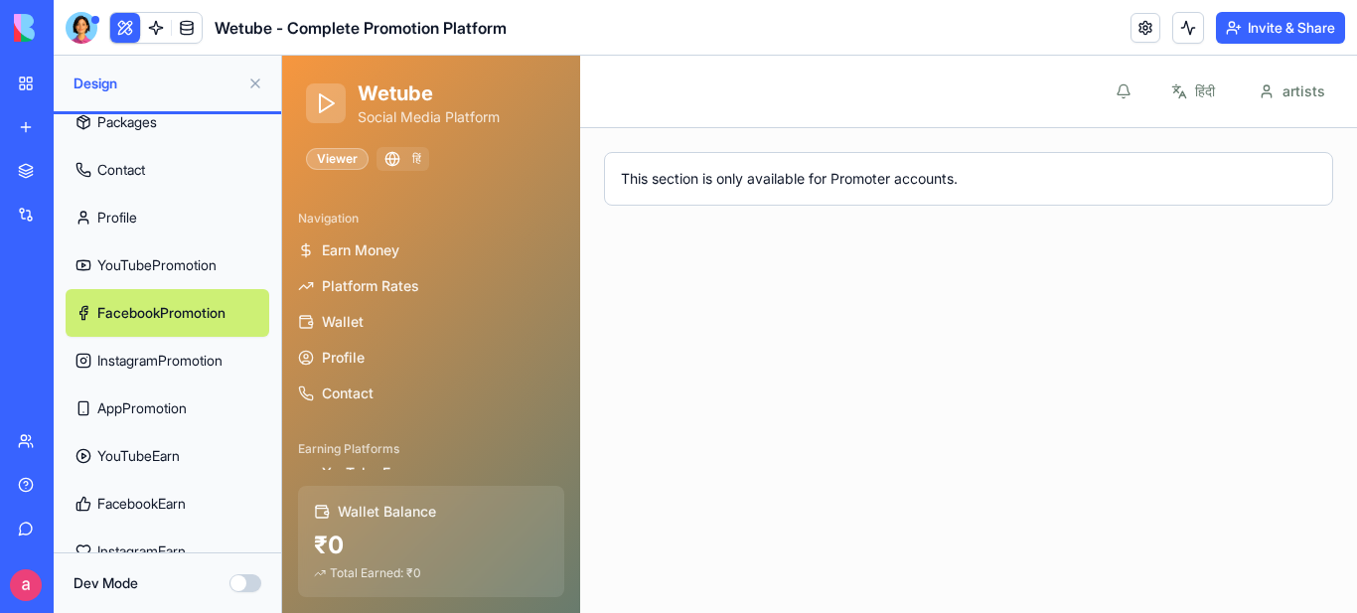
click at [150, 361] on link "InstagramPromotion" at bounding box center [168, 361] width 204 height 48
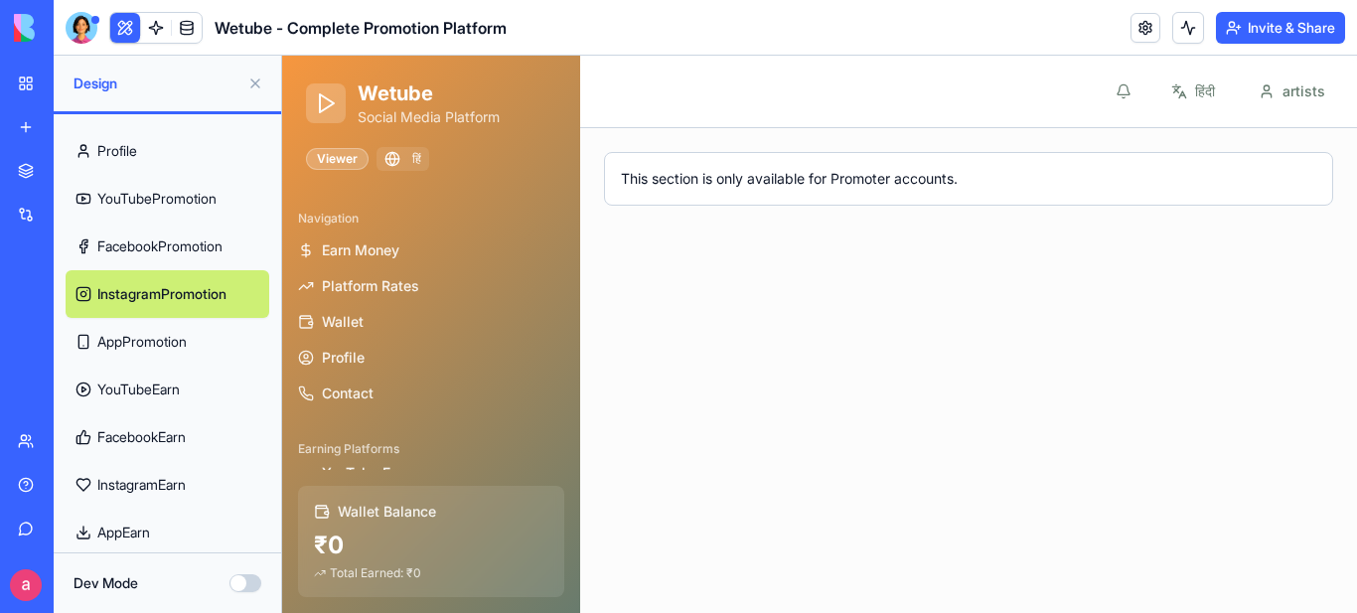
scroll to position [397, 0]
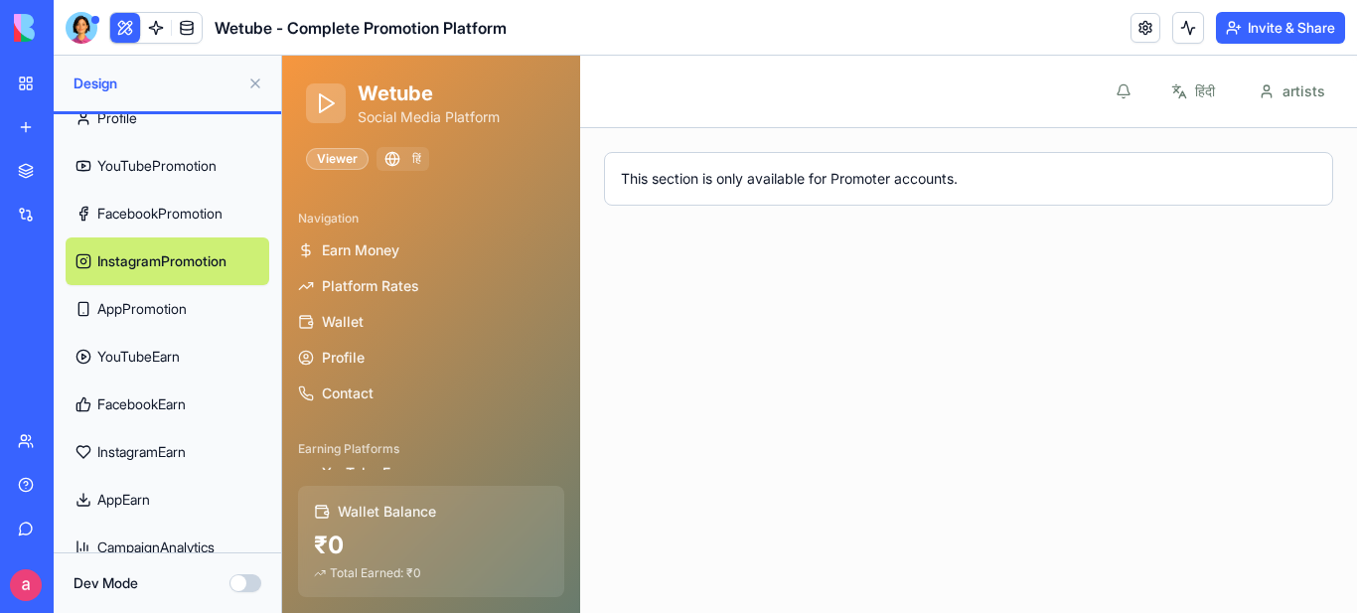
click at [153, 308] on link "AppPromotion" at bounding box center [168, 309] width 204 height 48
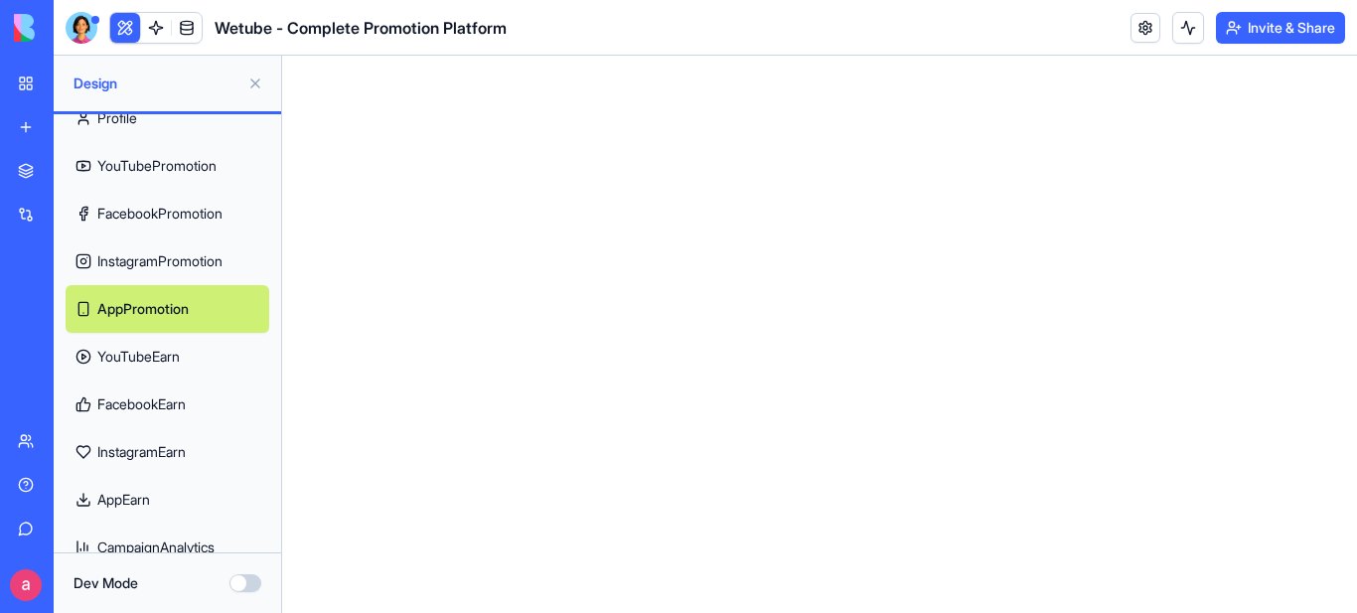
click at [140, 353] on link "YouTubeEarn" at bounding box center [168, 357] width 204 height 48
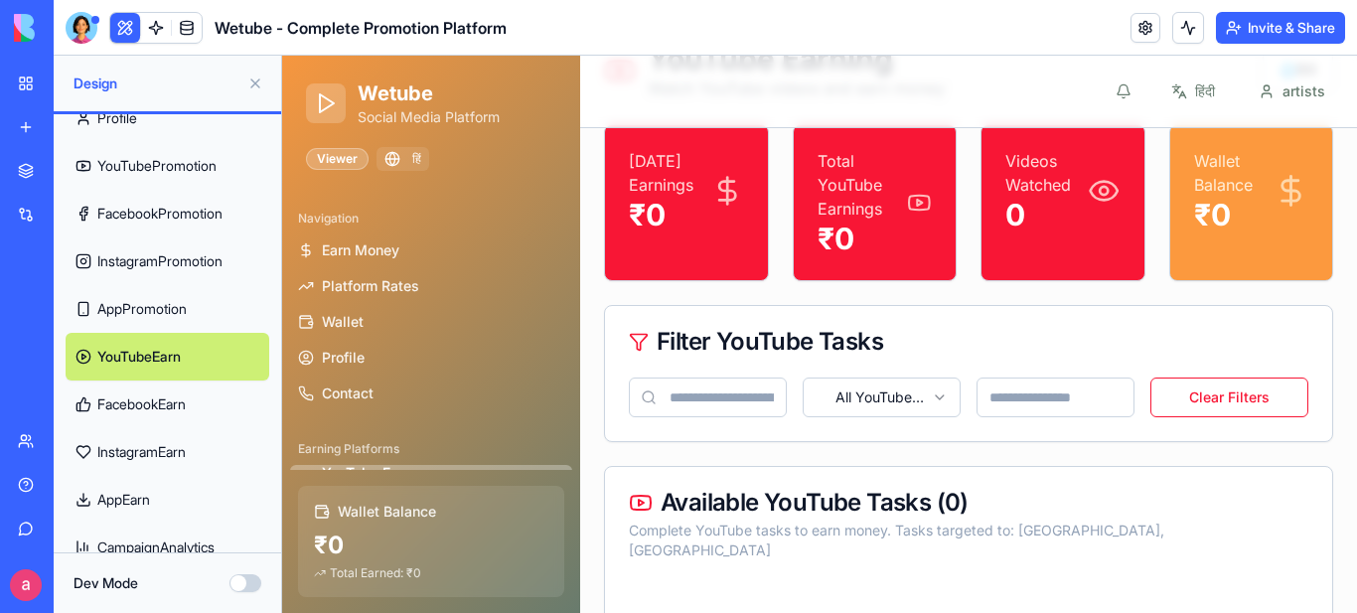
scroll to position [56, 0]
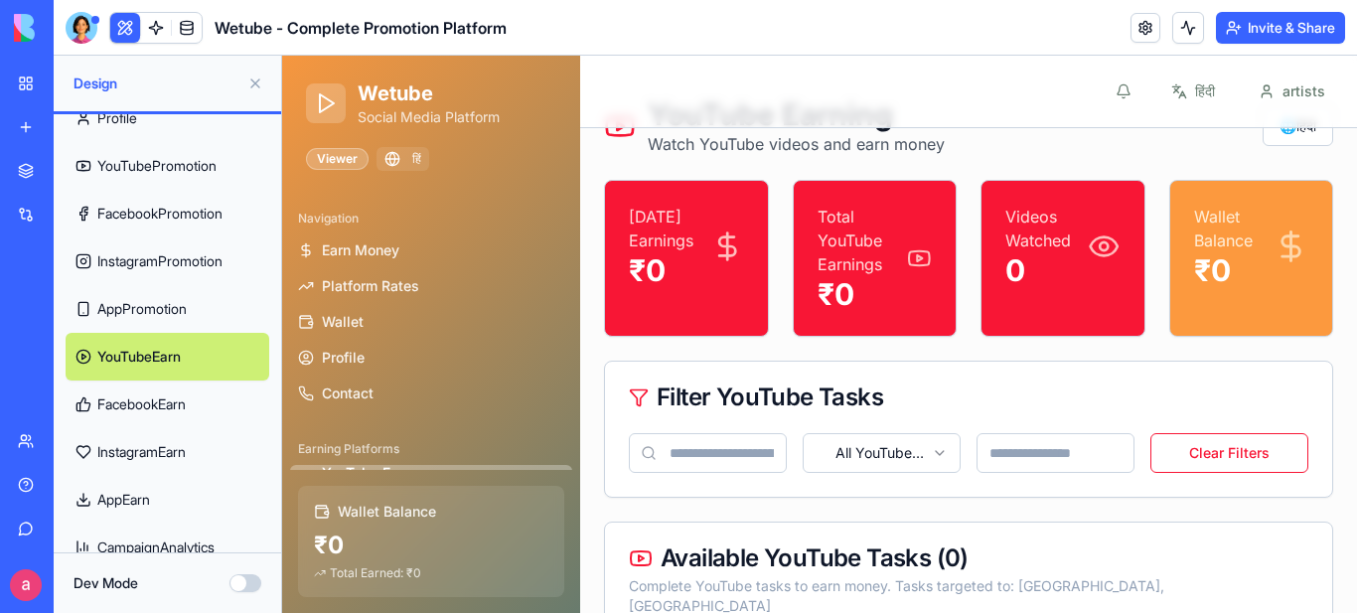
click at [130, 404] on link "FacebookEarn" at bounding box center [168, 404] width 204 height 48
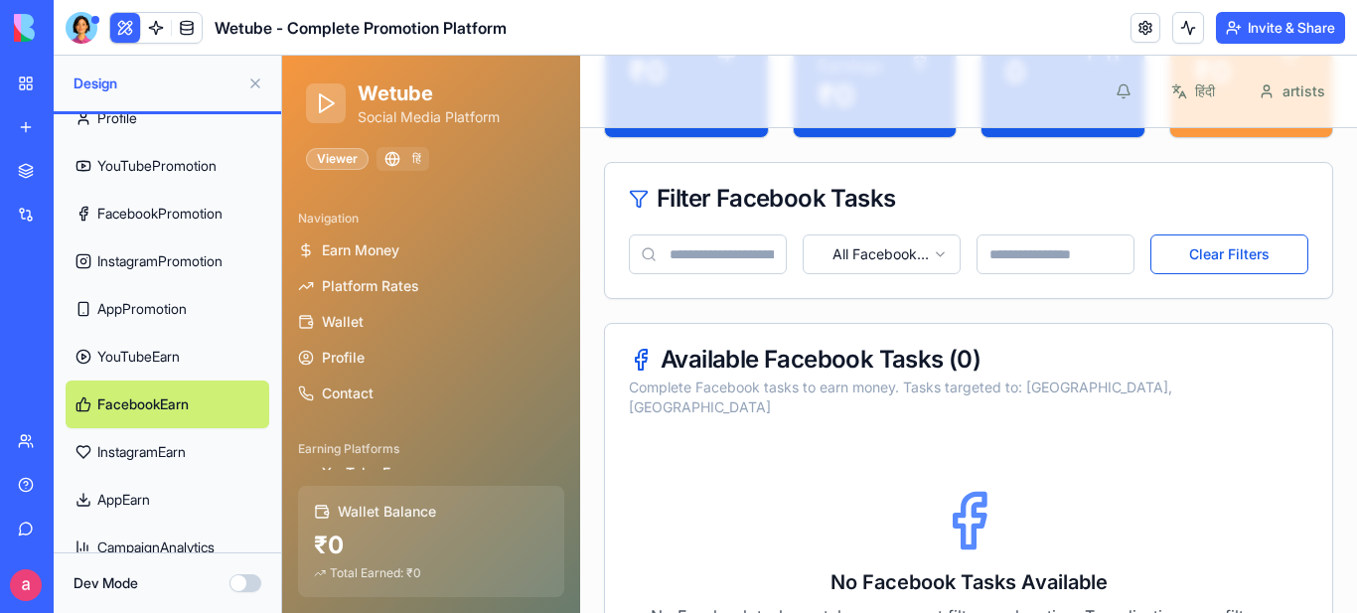
scroll to position [476, 0]
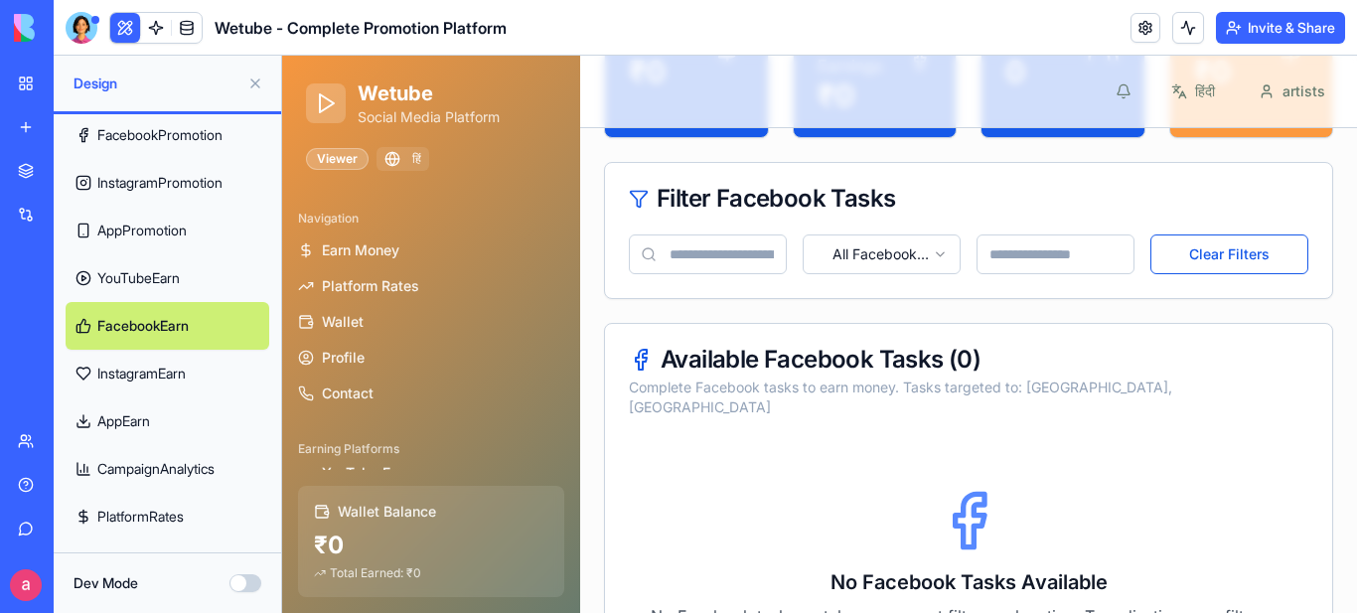
click at [156, 468] on link "CampaignAnalytics" at bounding box center [168, 469] width 204 height 48
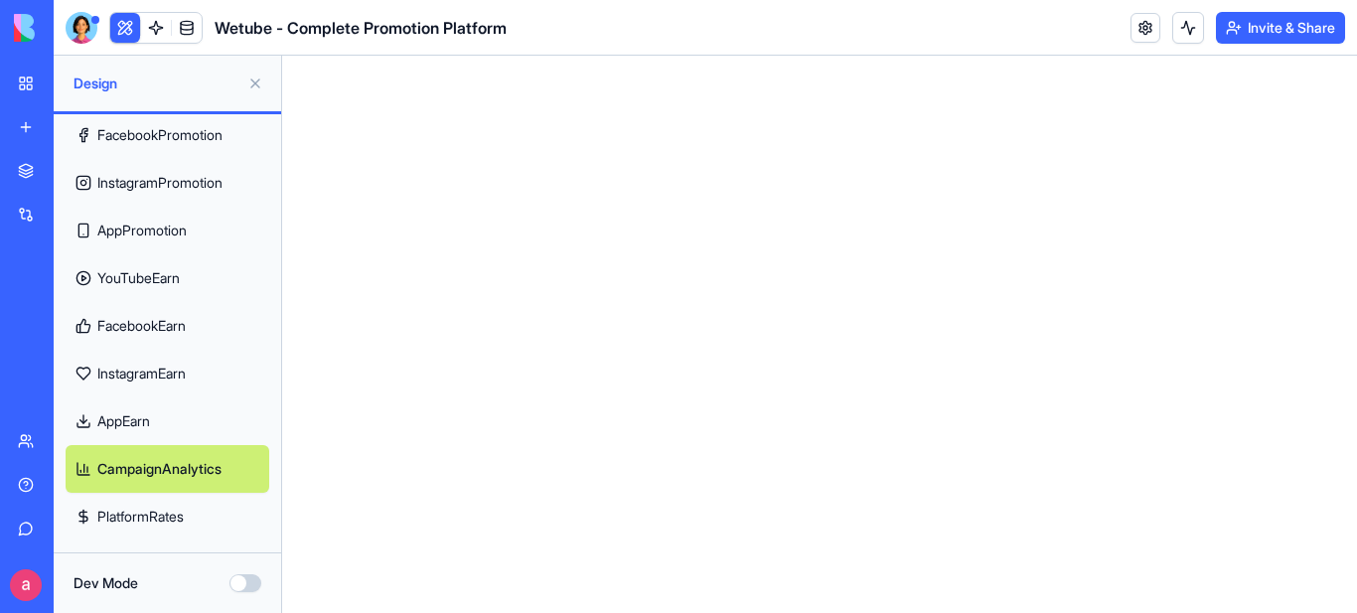
click at [117, 420] on link "AppEarn" at bounding box center [168, 421] width 204 height 48
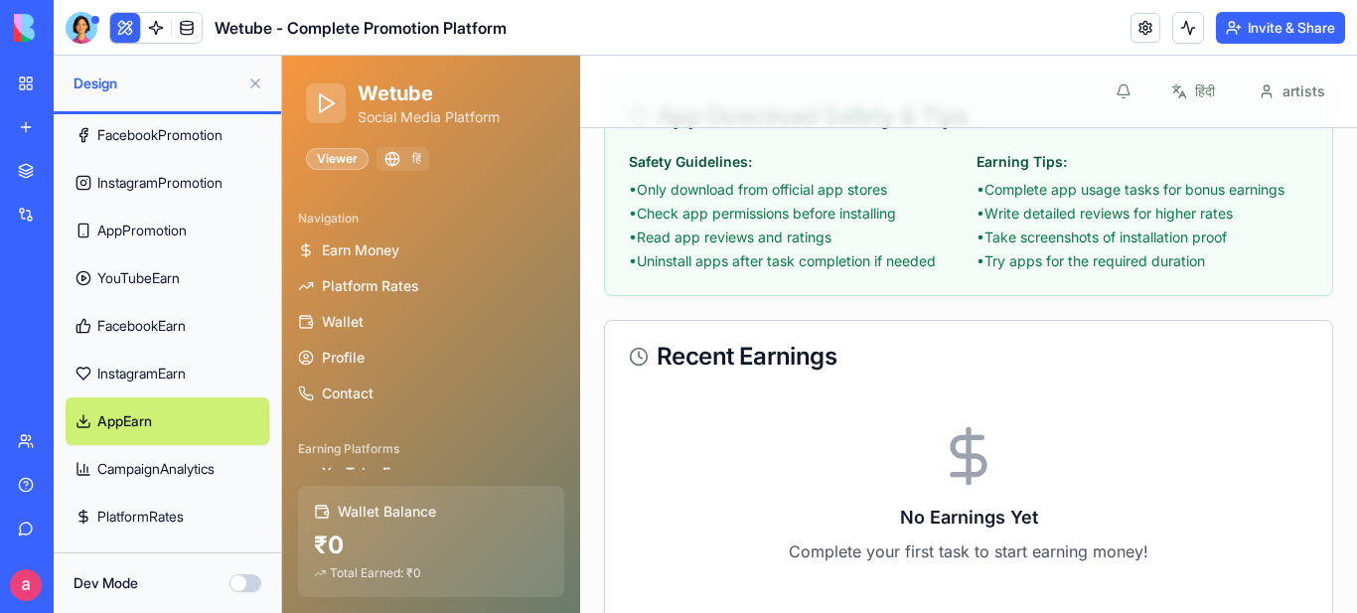
scroll to position [926, 0]
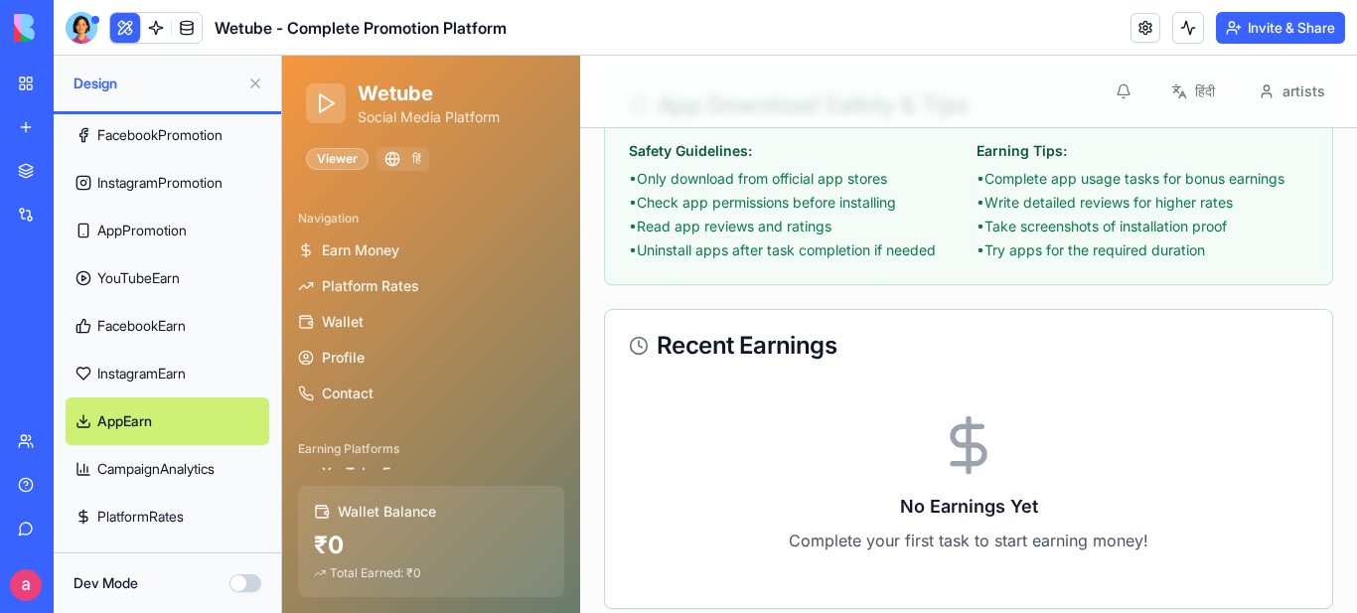
click at [156, 518] on link "PlatformRates" at bounding box center [168, 517] width 204 height 48
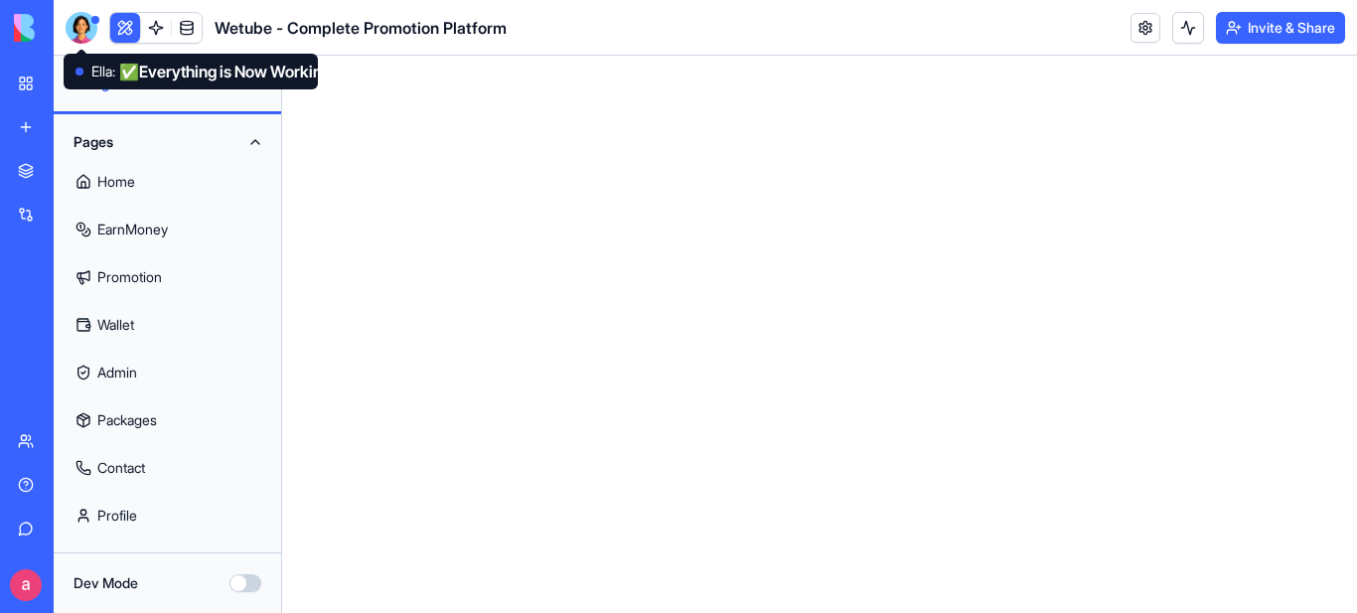
click at [84, 23] on div at bounding box center [82, 28] width 32 height 32
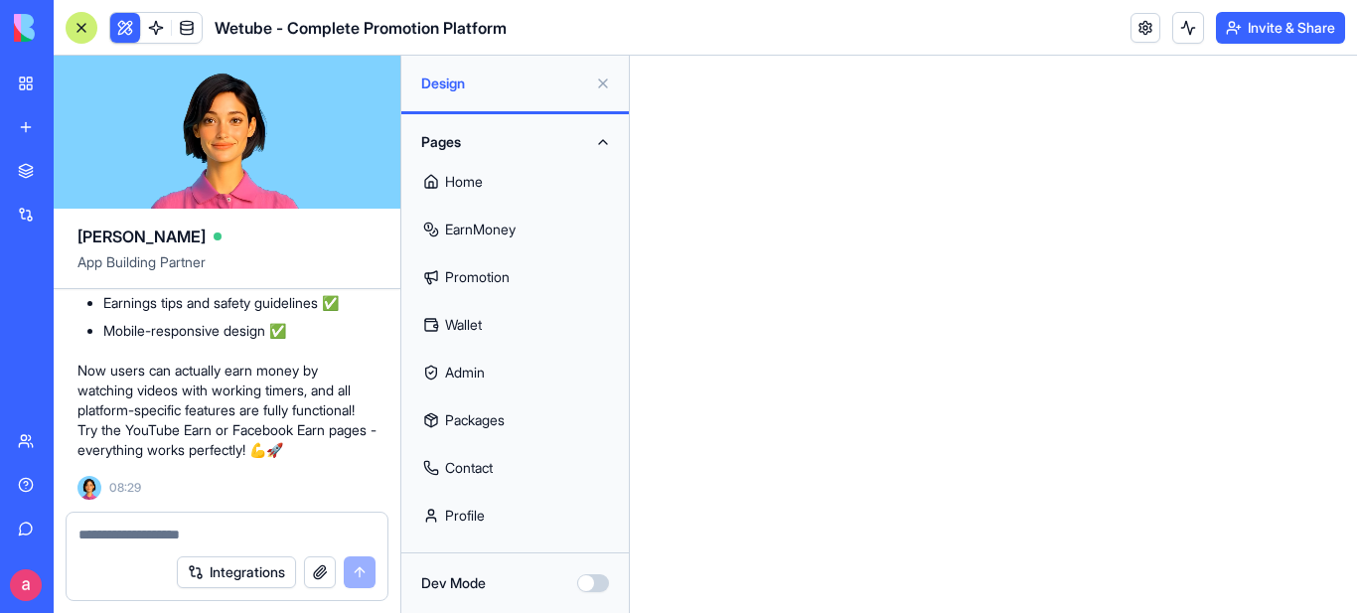
scroll to position [13664, 0]
click at [152, 539] on textarea at bounding box center [226, 534] width 297 height 20
paste textarea "**********"
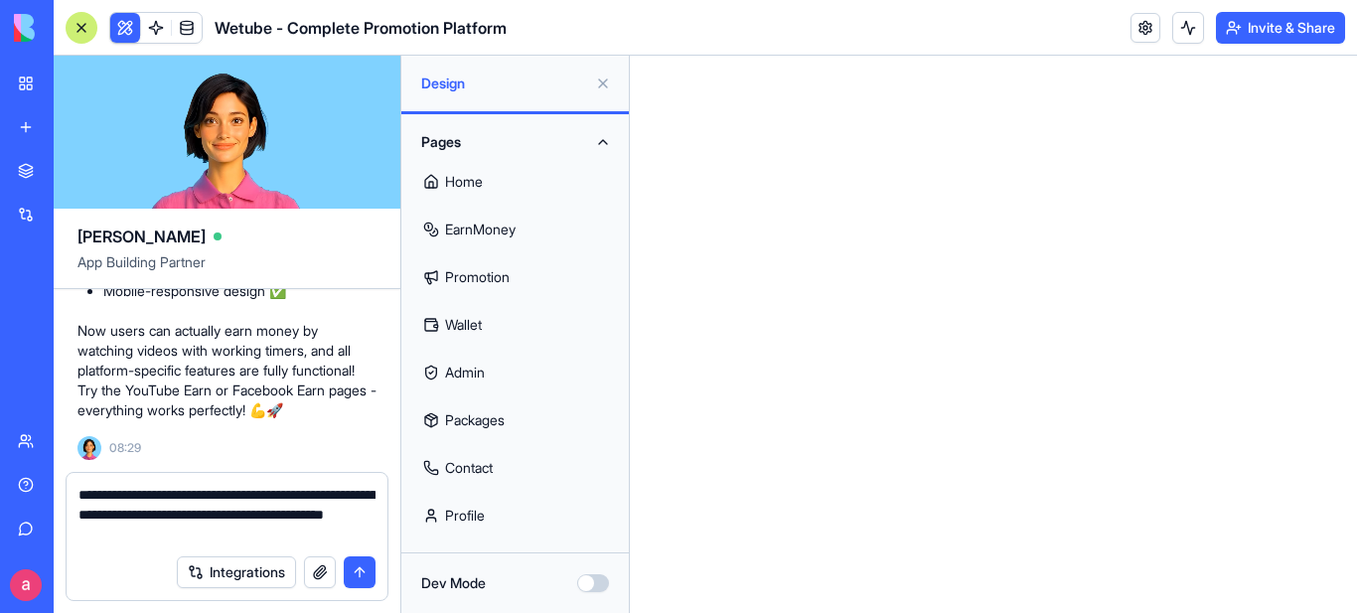
type textarea "**********"
click at [355, 574] on button "submit" at bounding box center [360, 572] width 32 height 32
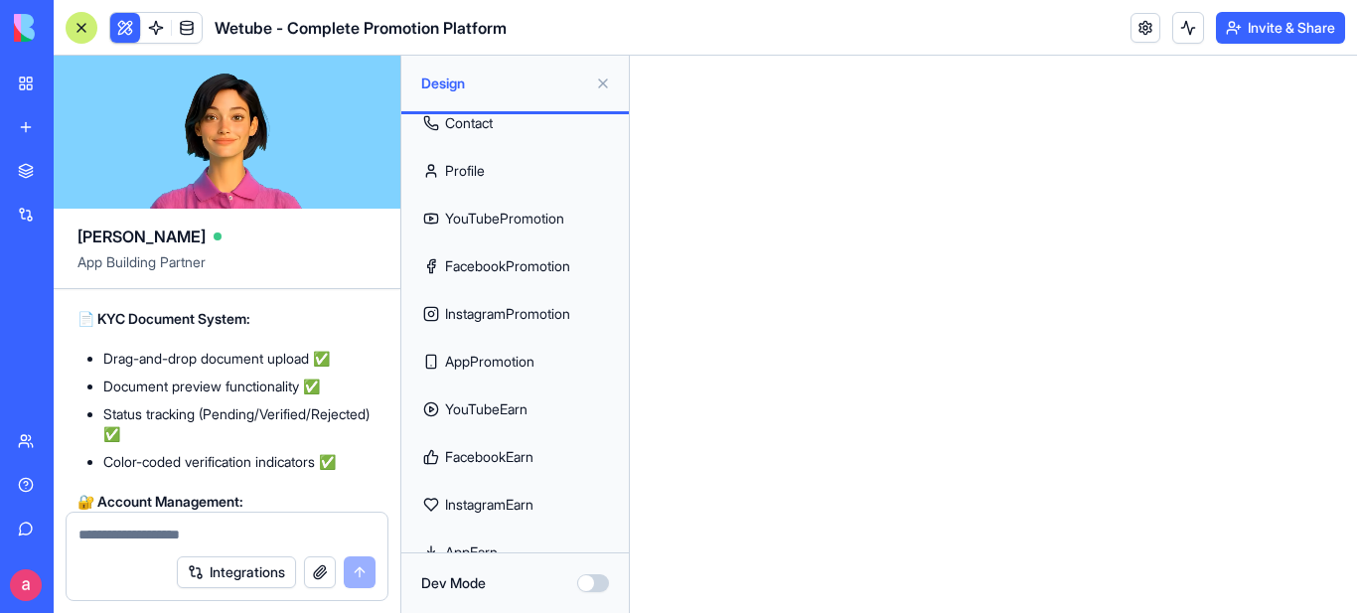
scroll to position [298, 0]
click at [463, 212] on link "Profile" at bounding box center [515, 218] width 204 height 48
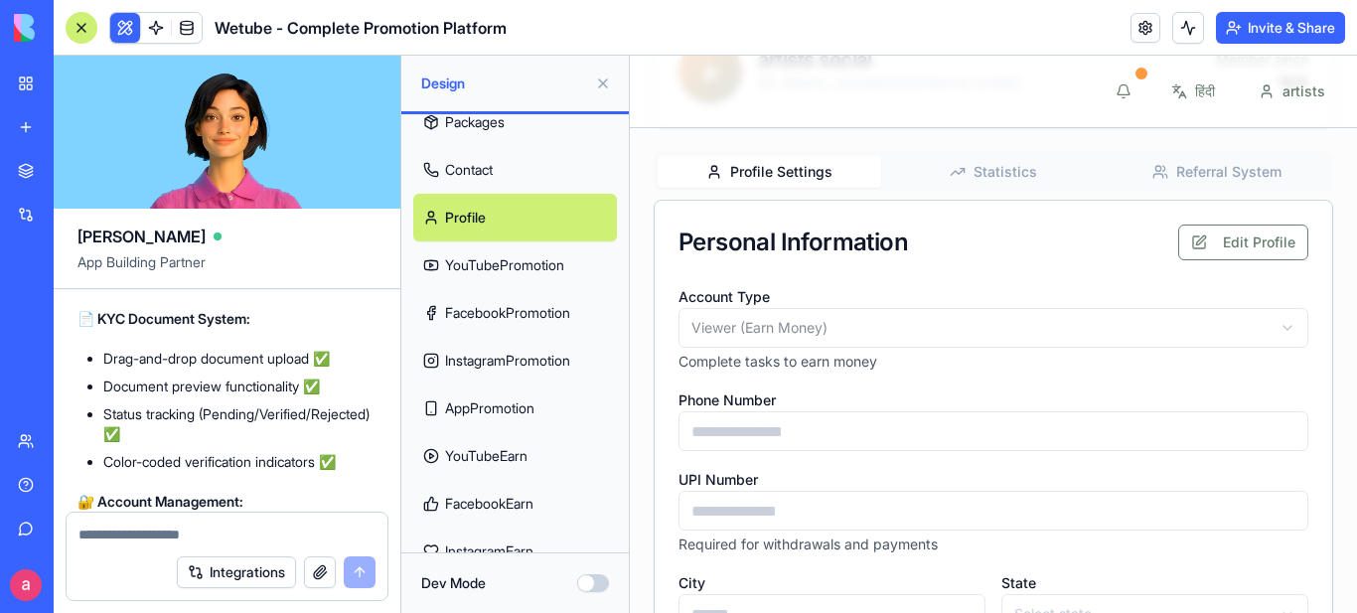
type input "**********"
type input "******"
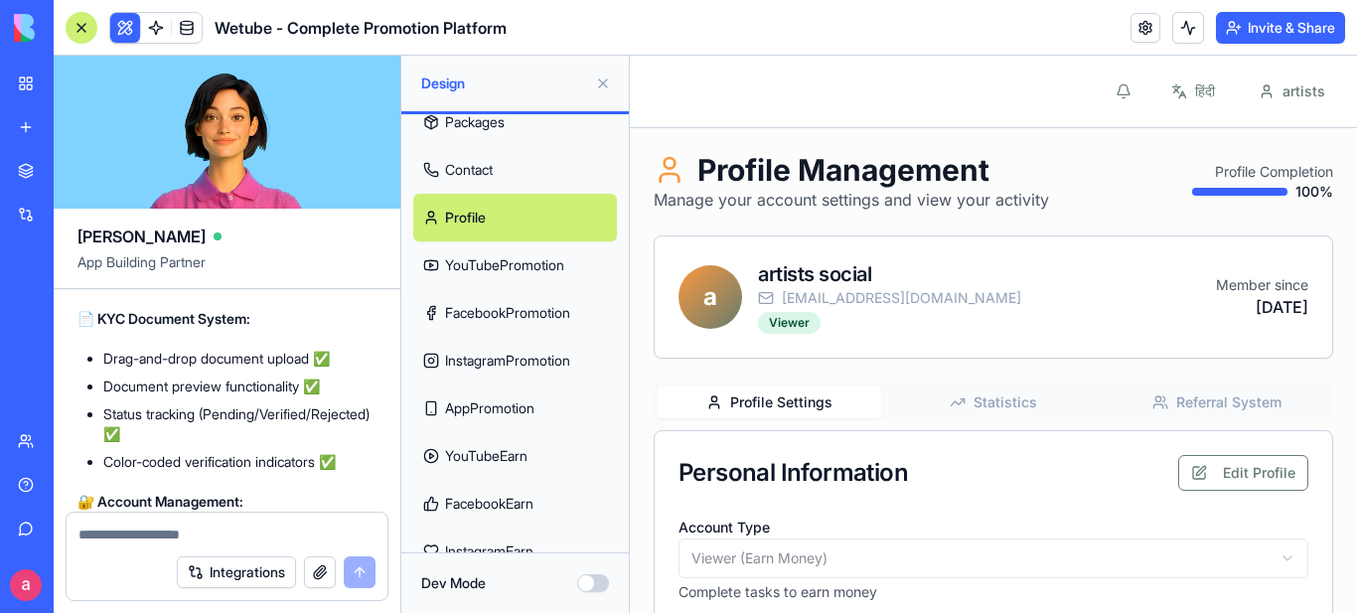
click at [511, 263] on link "YouTubePromotion" at bounding box center [515, 265] width 204 height 48
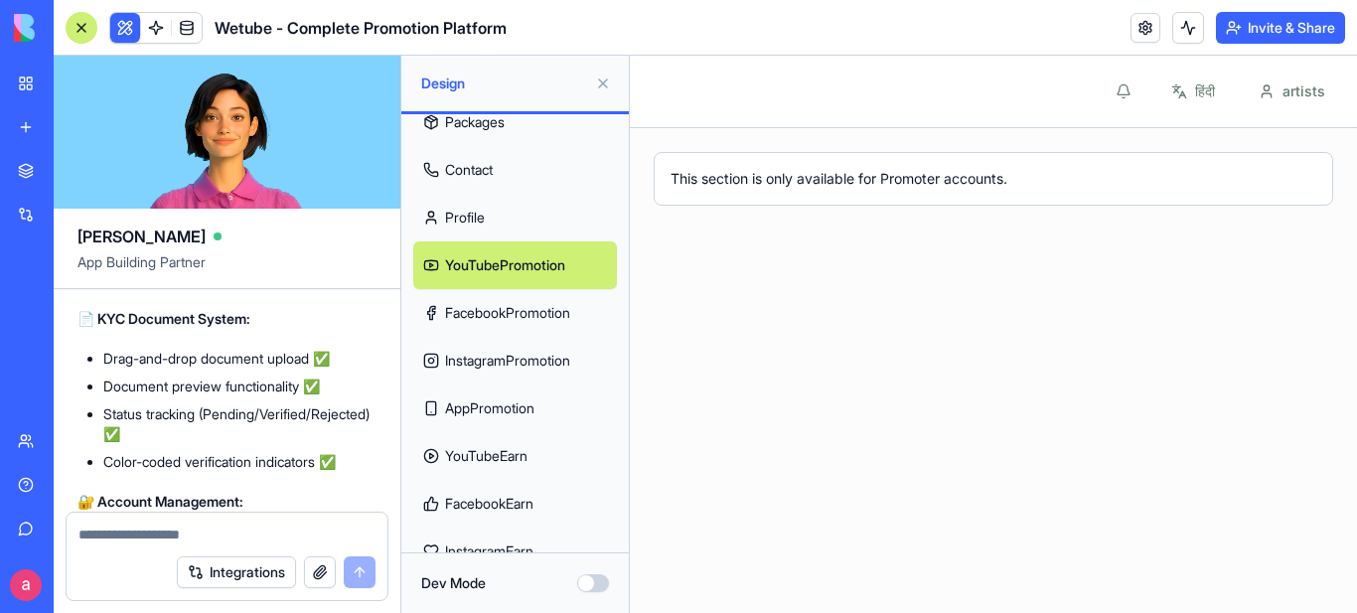
click at [466, 307] on link "FacebookPromotion" at bounding box center [515, 313] width 204 height 48
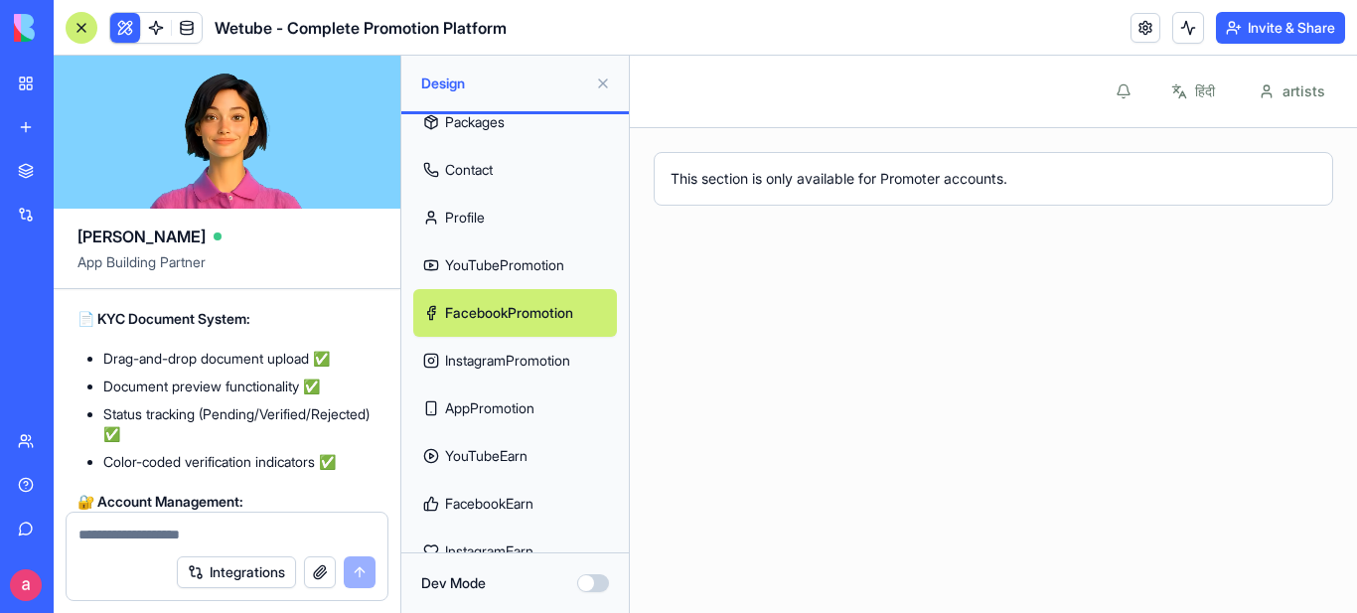
click at [479, 352] on link "InstagramPromotion" at bounding box center [515, 361] width 204 height 48
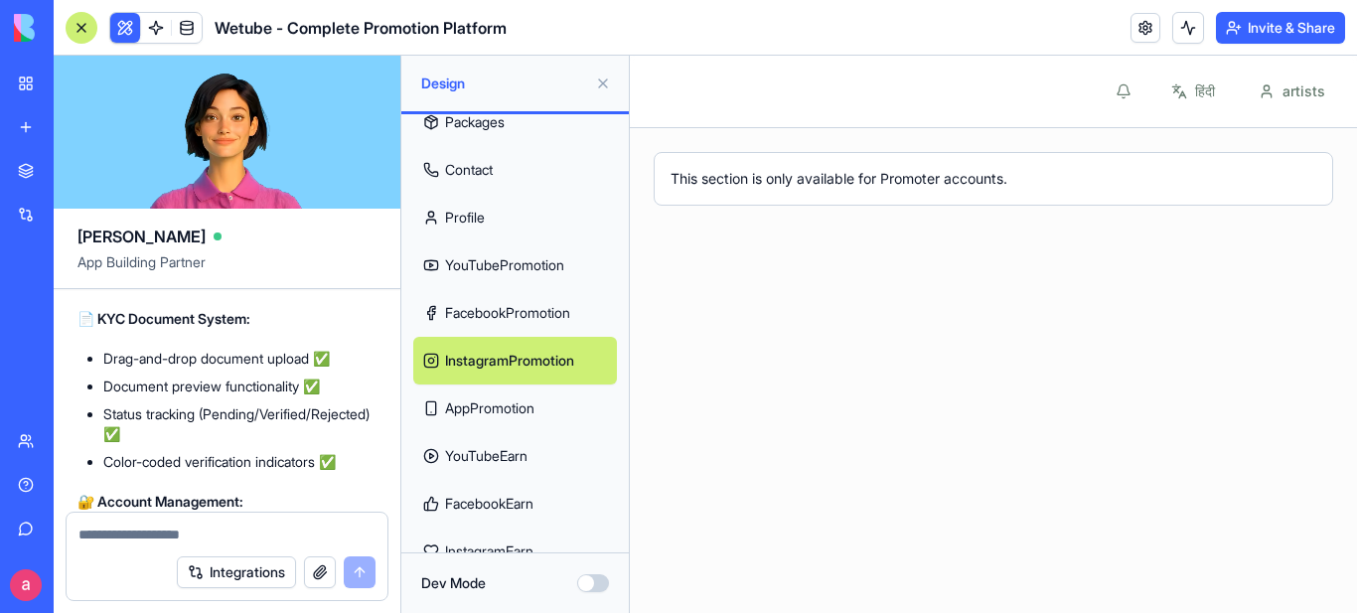
click at [469, 413] on link "AppPromotion" at bounding box center [515, 408] width 204 height 48
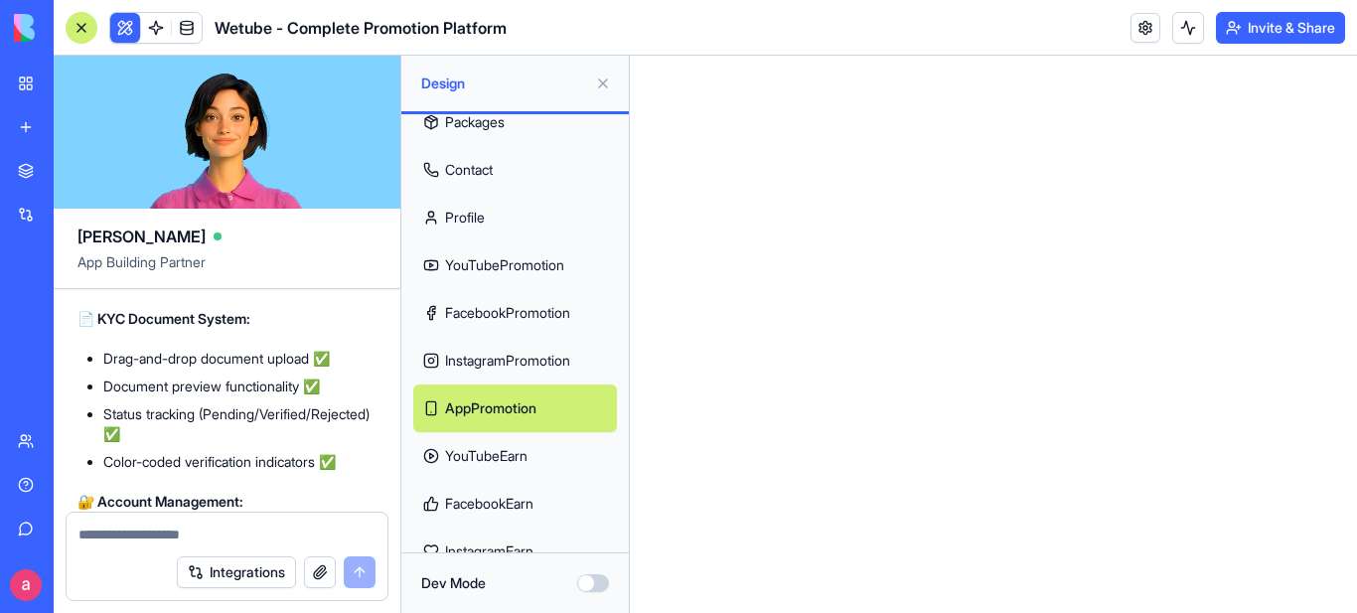
click at [475, 454] on link "YouTubeEarn" at bounding box center [515, 456] width 204 height 48
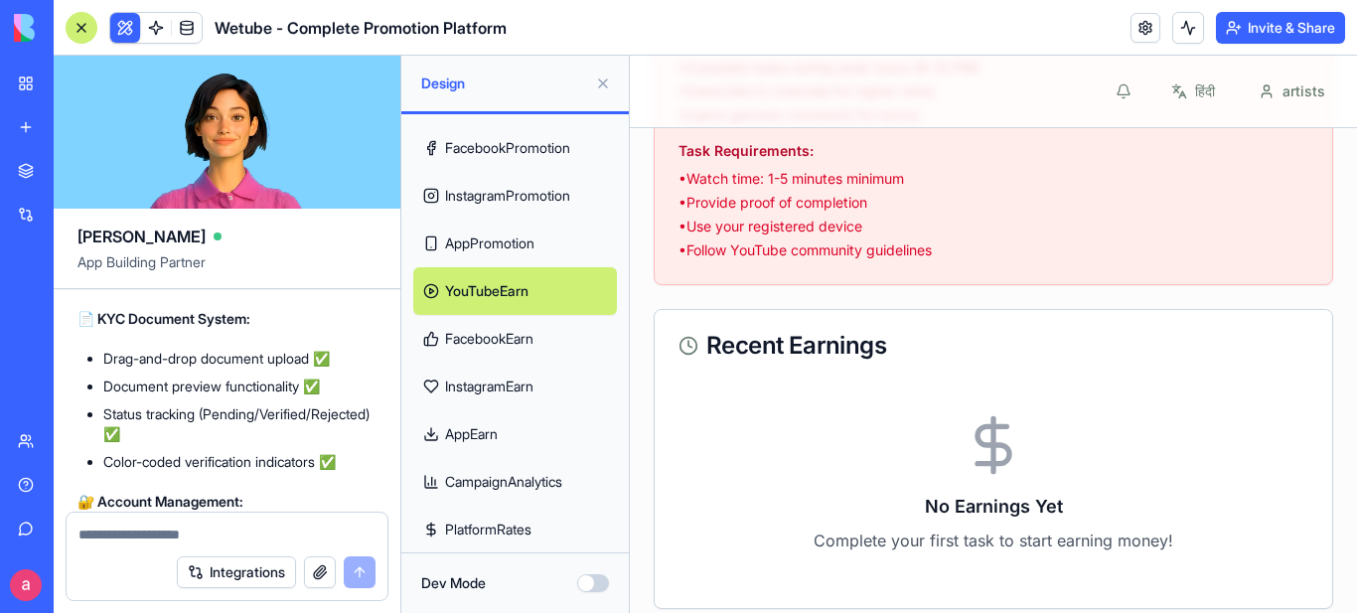
scroll to position [476, 0]
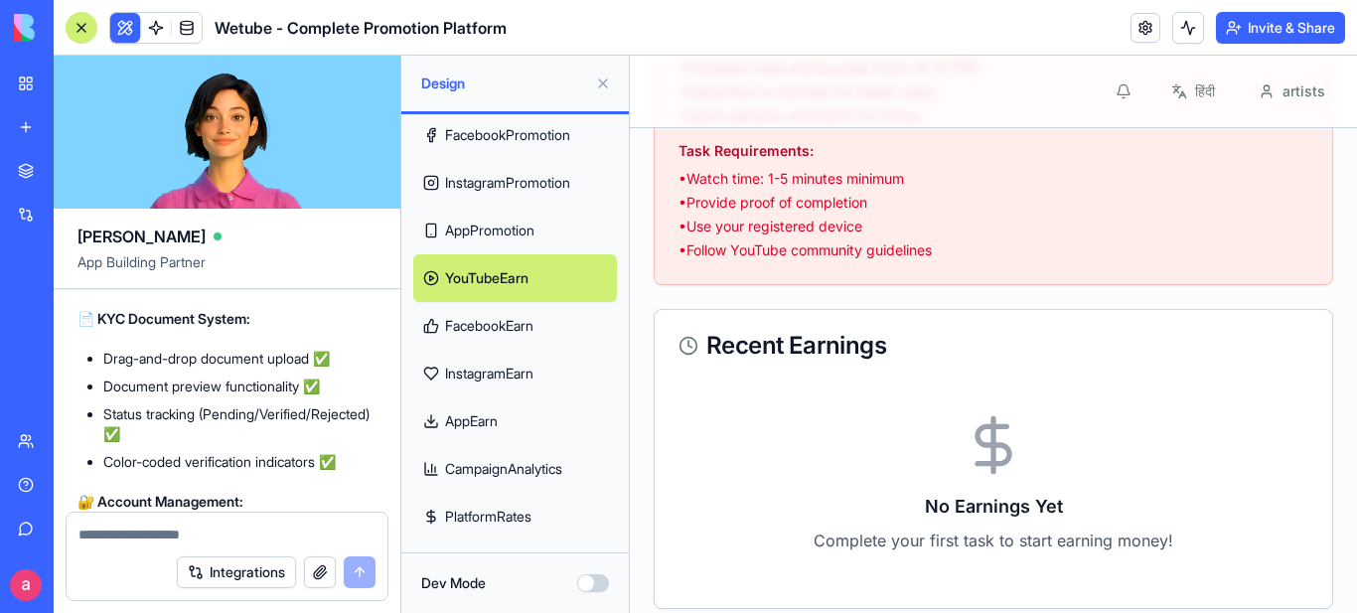
click at [505, 324] on link "FacebookEarn" at bounding box center [515, 326] width 204 height 48
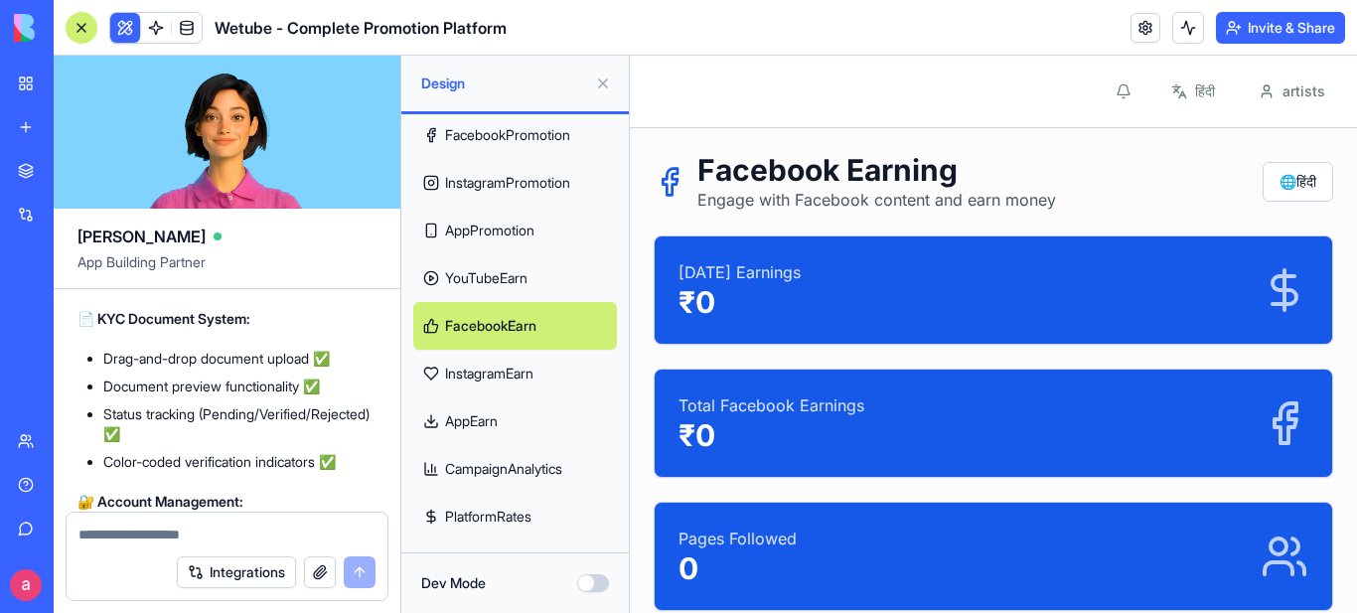
click at [482, 511] on link "PlatformRates" at bounding box center [515, 517] width 204 height 48
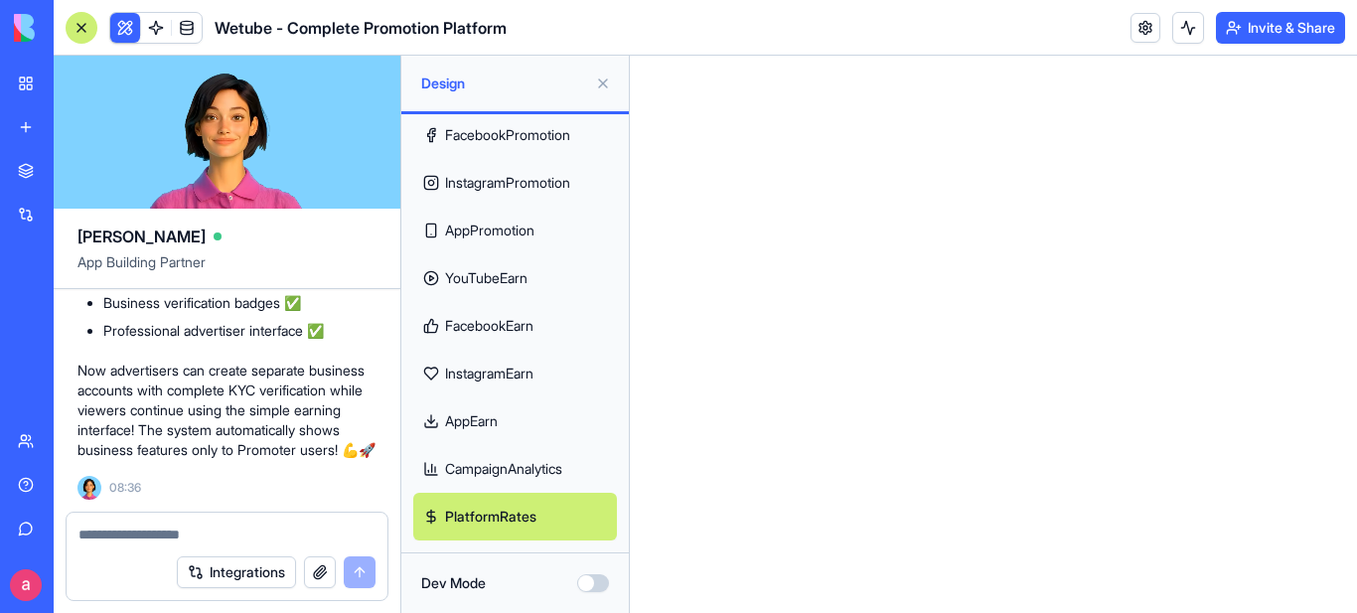
scroll to position [15082, 0]
click at [74, 126] on div "New app" at bounding box center [61, 127] width 26 height 20
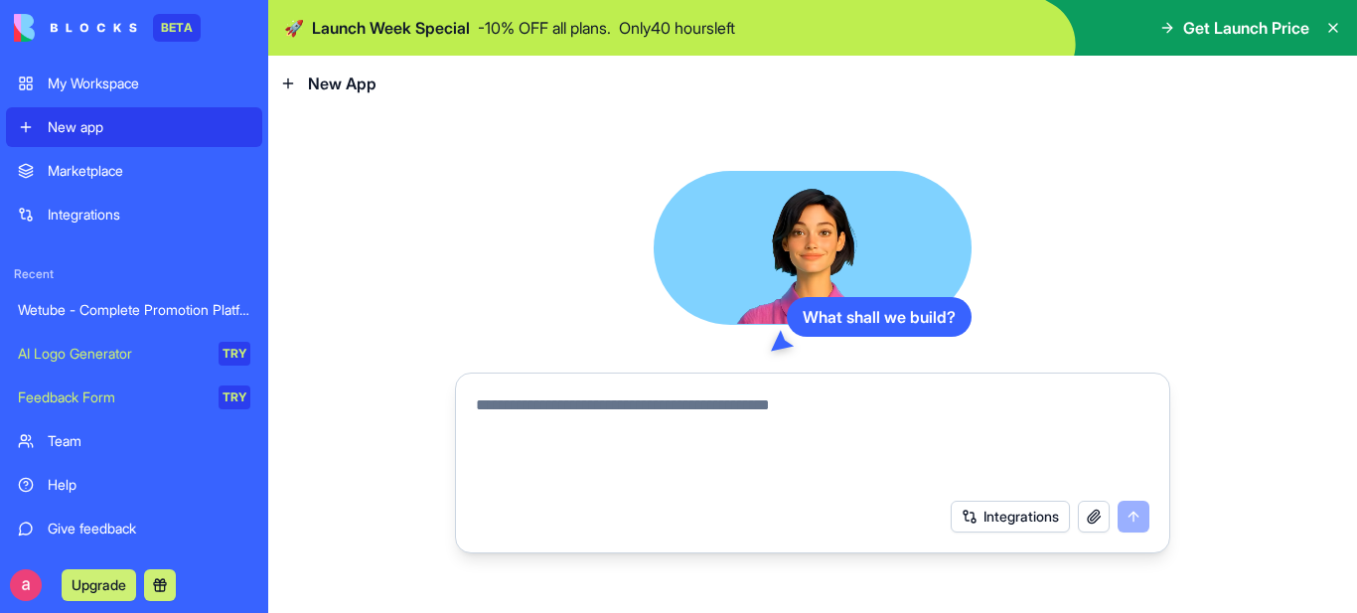
click at [653, 406] on textarea at bounding box center [812, 440] width 673 height 95
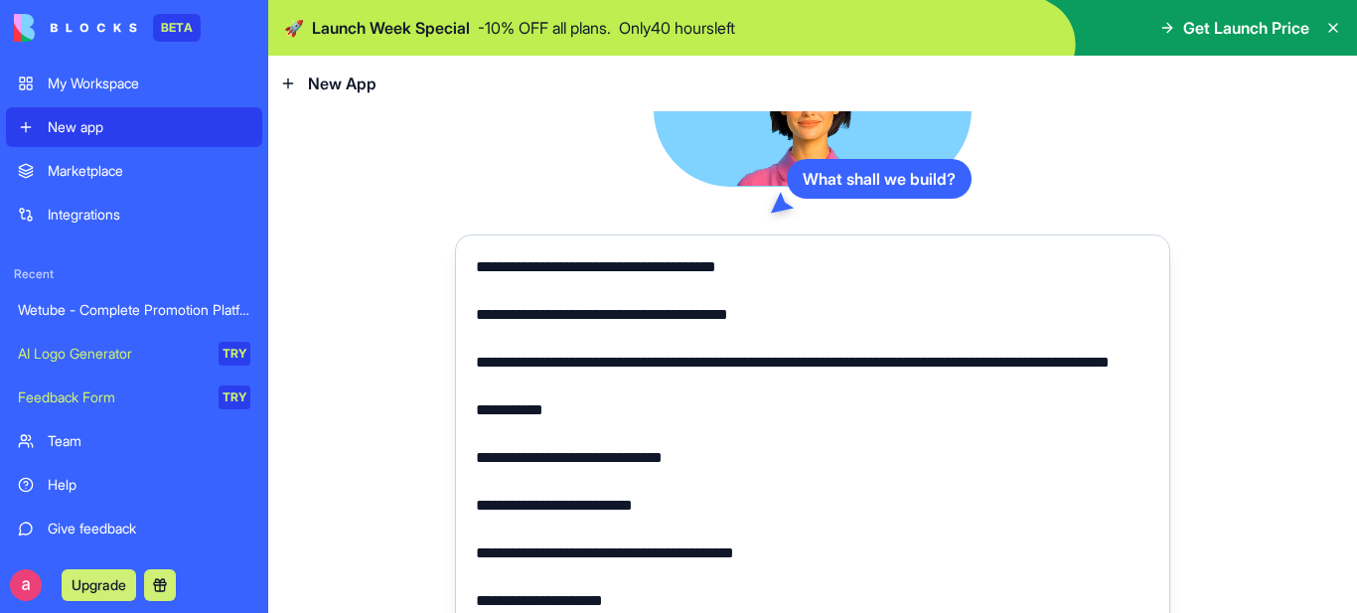
scroll to position [72, 0]
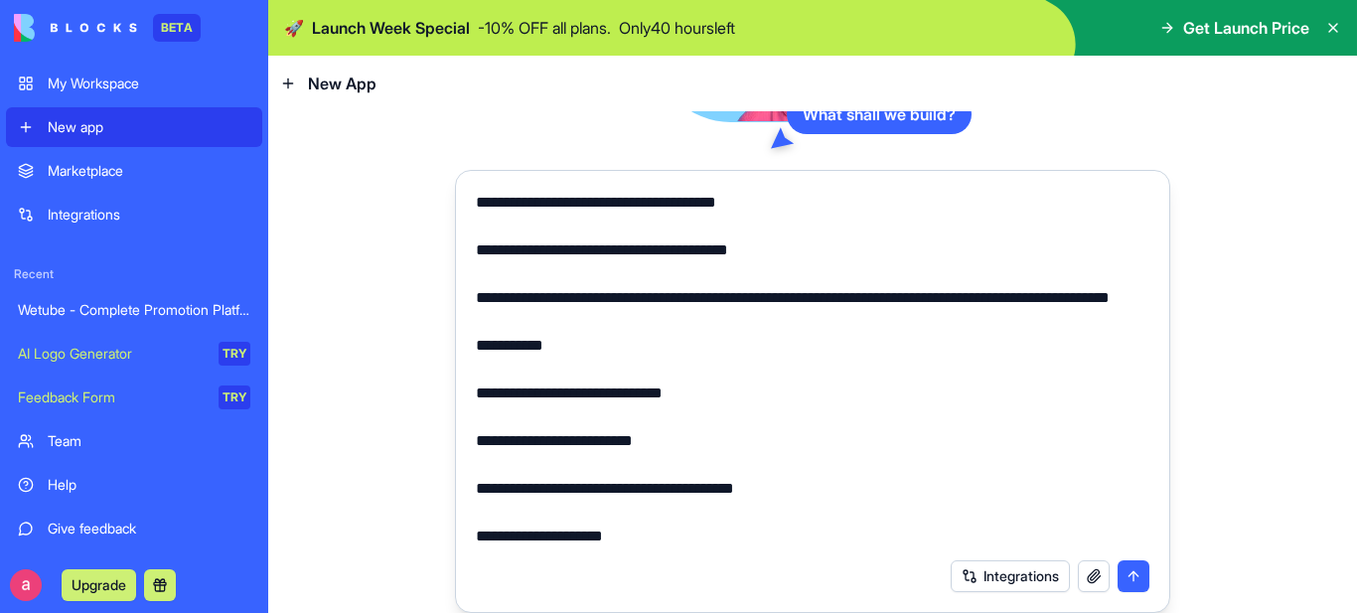
type textarea "**********"
click at [1123, 576] on button "submit" at bounding box center [1133, 576] width 32 height 32
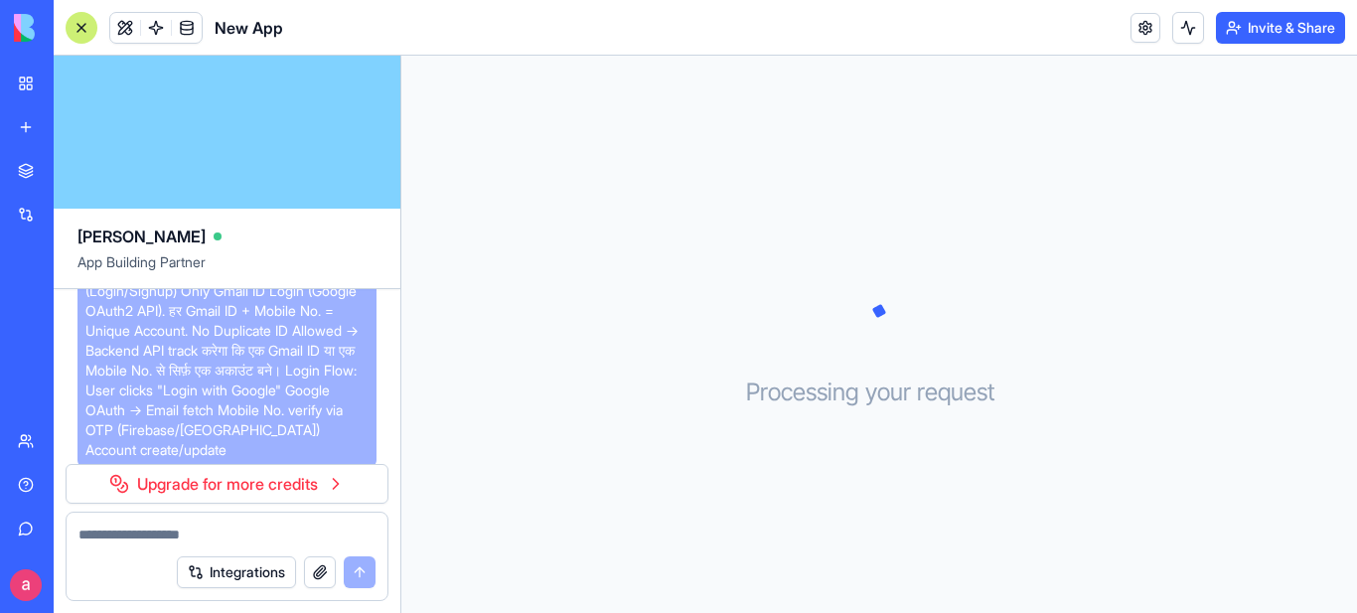
scroll to position [211, 0]
